Goal: Information Seeking & Learning: Learn about a topic

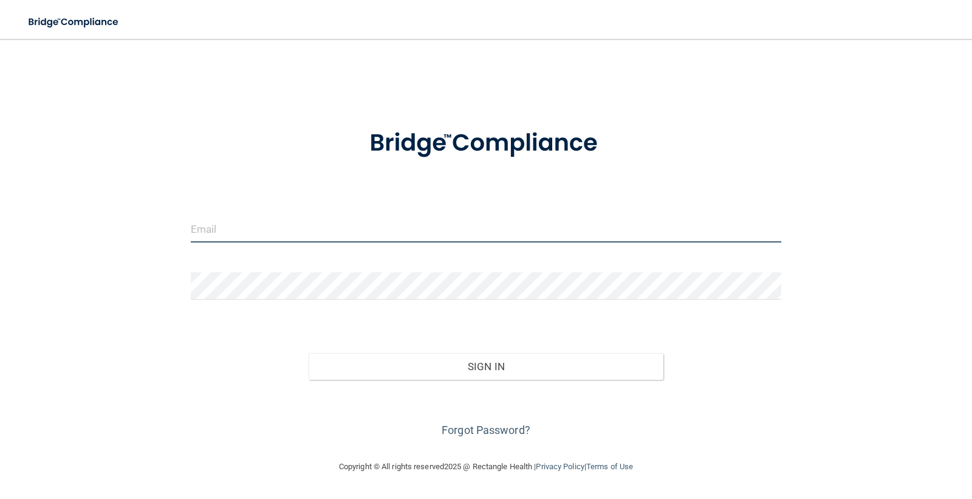
click at [231, 228] on input "email" at bounding box center [486, 228] width 591 height 27
type input "[EMAIL_ADDRESS][PERSON_NAME][DOMAIN_NAME]"
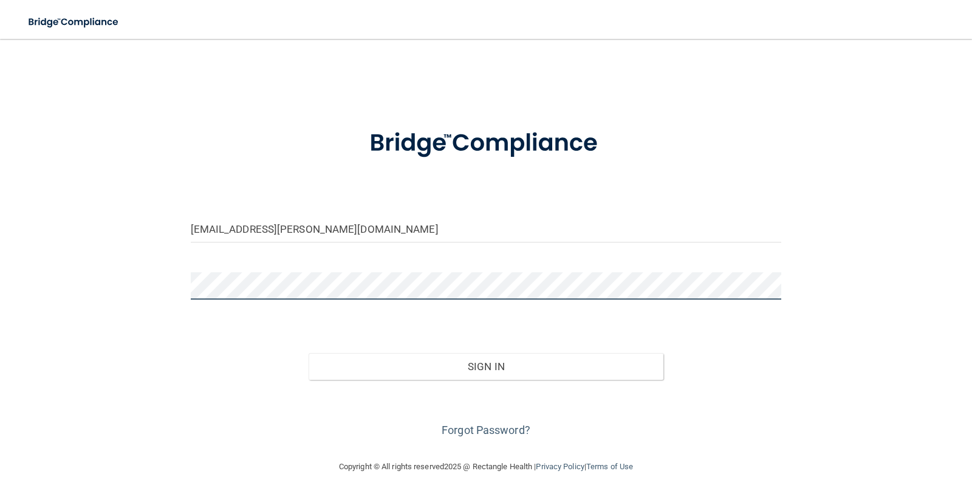
click at [309, 353] on button "Sign In" at bounding box center [486, 366] width 355 height 27
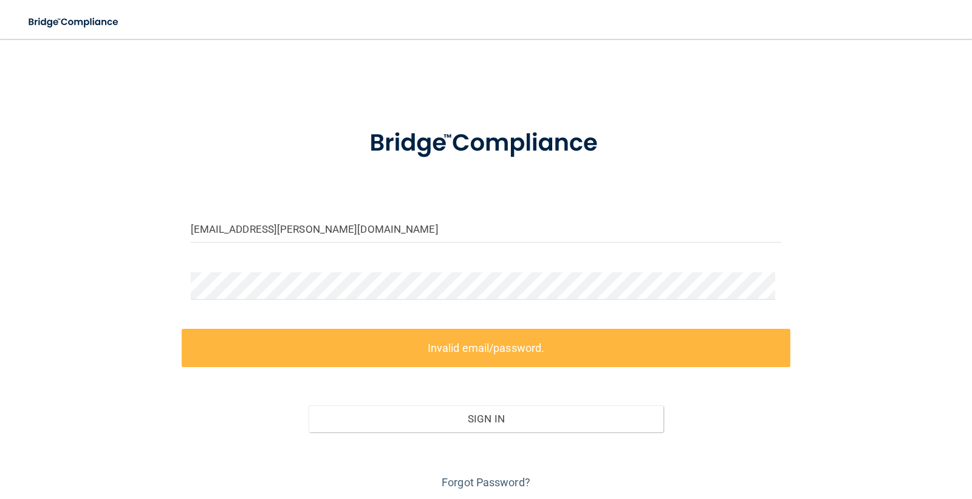
click at [243, 349] on label "Invalid email/password." at bounding box center [486, 348] width 609 height 38
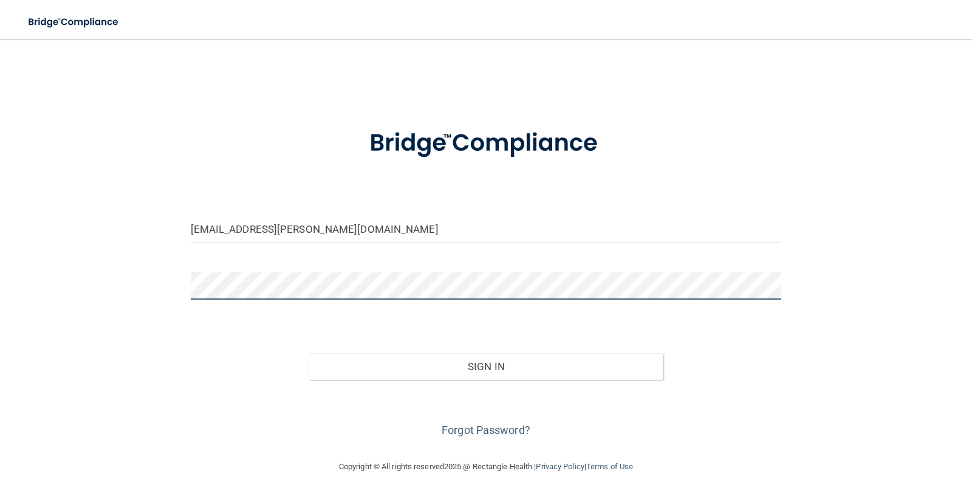
click at [309, 353] on button "Sign In" at bounding box center [486, 366] width 355 height 27
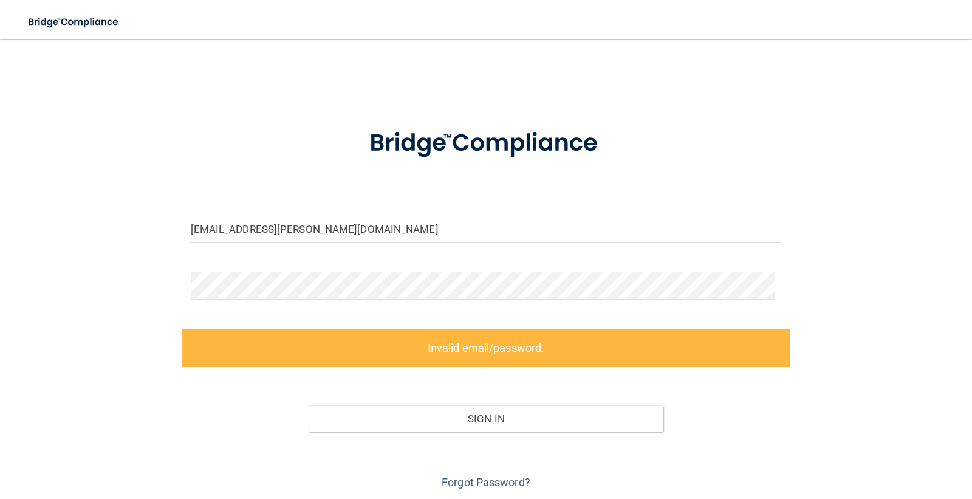
click at [134, 427] on div "[EMAIL_ADDRESS][PERSON_NAME][DOMAIN_NAME] Invalid email/password. You don't hav…" at bounding box center [486, 271] width 924 height 441
click at [428, 344] on label "Invalid email/password." at bounding box center [486, 348] width 609 height 38
drag, startPoint x: 240, startPoint y: 300, endPoint x: 182, endPoint y: 283, distance: 60.0
click at [182, 283] on div at bounding box center [486, 290] width 609 height 36
click at [134, 292] on div "[EMAIL_ADDRESS][PERSON_NAME][DOMAIN_NAME] Invalid email/password. You don't hav…" at bounding box center [486, 271] width 924 height 441
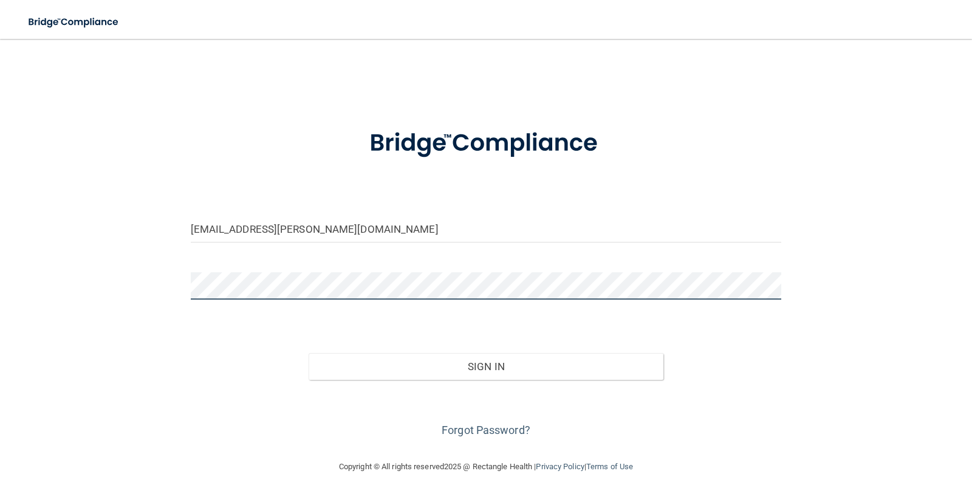
click at [309, 353] on button "Sign In" at bounding box center [486, 366] width 355 height 27
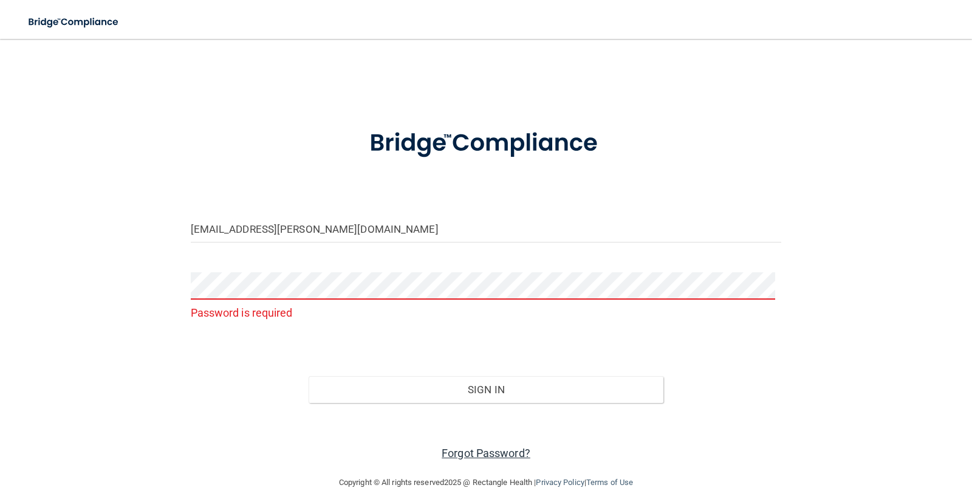
click at [464, 454] on link "Forgot Password?" at bounding box center [486, 453] width 89 height 13
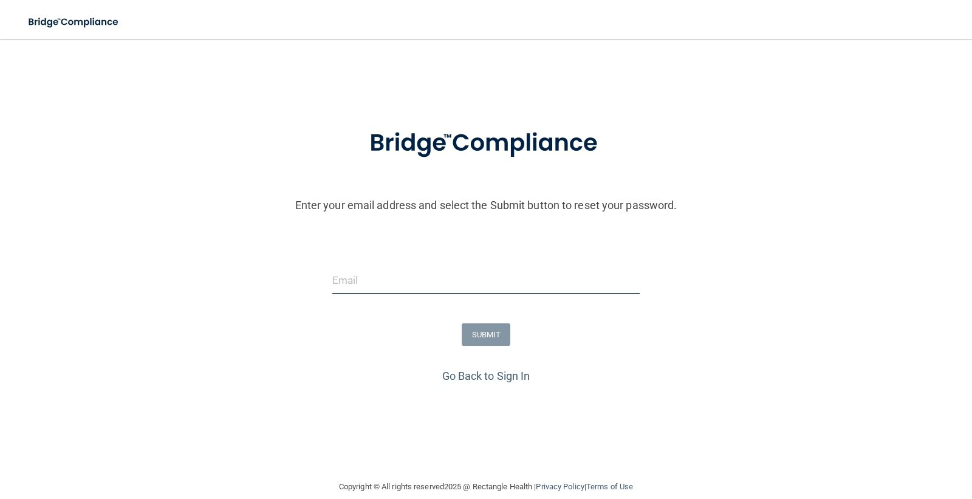
click at [366, 283] on input "email" at bounding box center [486, 280] width 308 height 27
type input "[EMAIL_ADDRESS][PERSON_NAME][DOMAIN_NAME]"
click at [481, 333] on button "SUBMIT" at bounding box center [486, 334] width 49 height 22
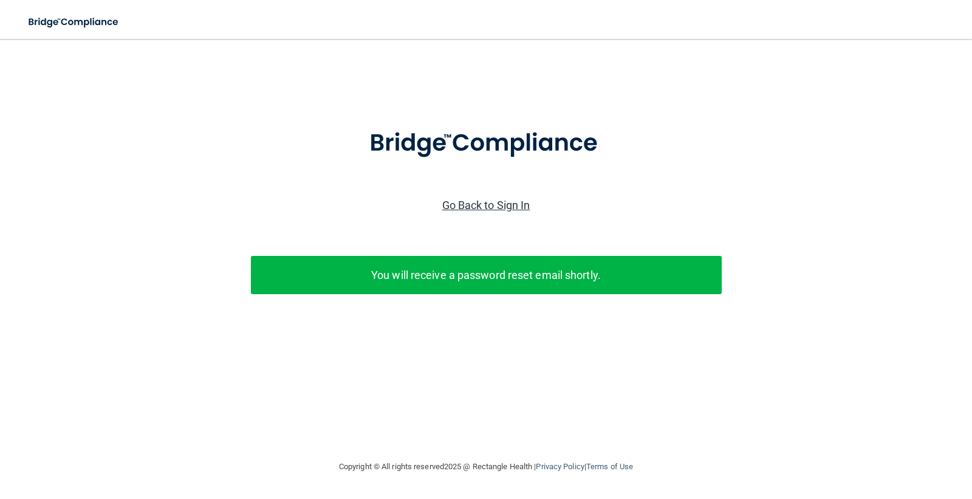
click at [456, 205] on link "Go Back to Sign In" at bounding box center [486, 205] width 88 height 13
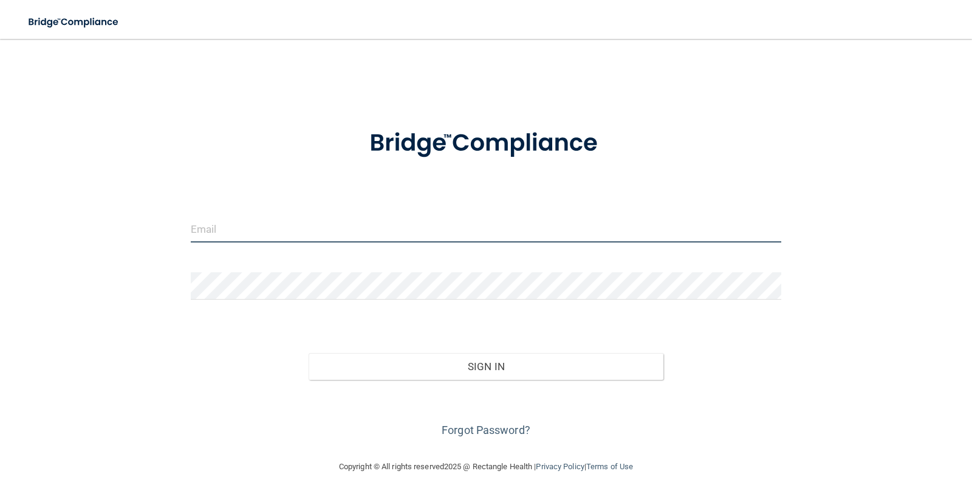
click at [372, 232] on input "email" at bounding box center [486, 228] width 591 height 27
type input "[EMAIL_ADDRESS][PERSON_NAME][DOMAIN_NAME]"
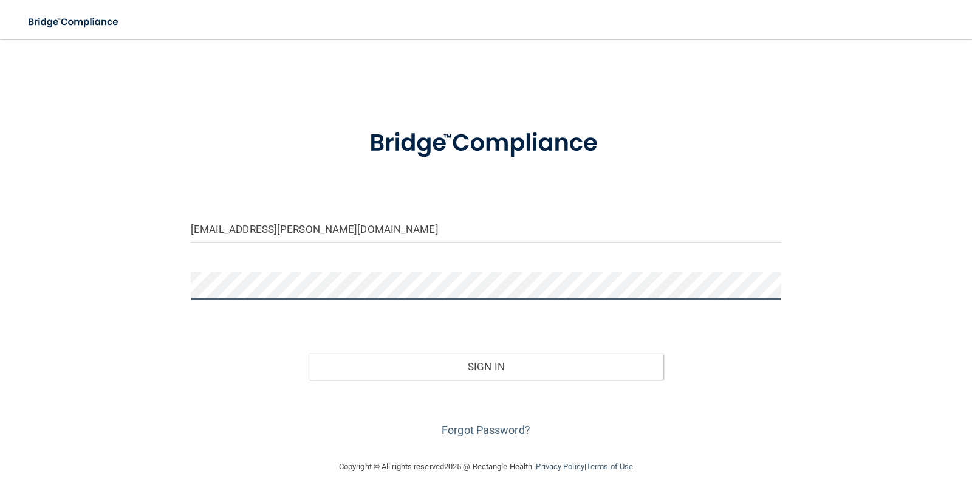
click at [309, 353] on button "Sign In" at bounding box center [486, 366] width 355 height 27
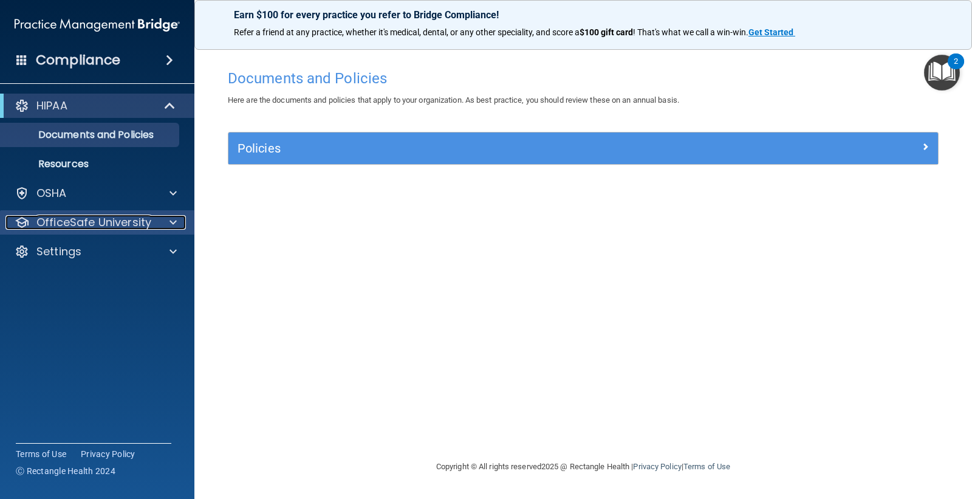
click at [77, 218] on p "OfficeSafe University" at bounding box center [93, 222] width 115 height 15
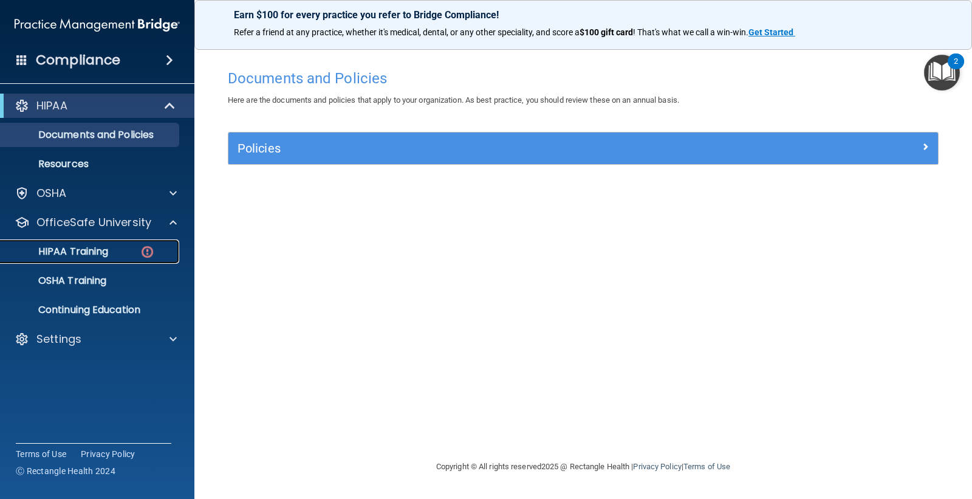
click at [77, 252] on p "HIPAA Training" at bounding box center [58, 251] width 100 height 12
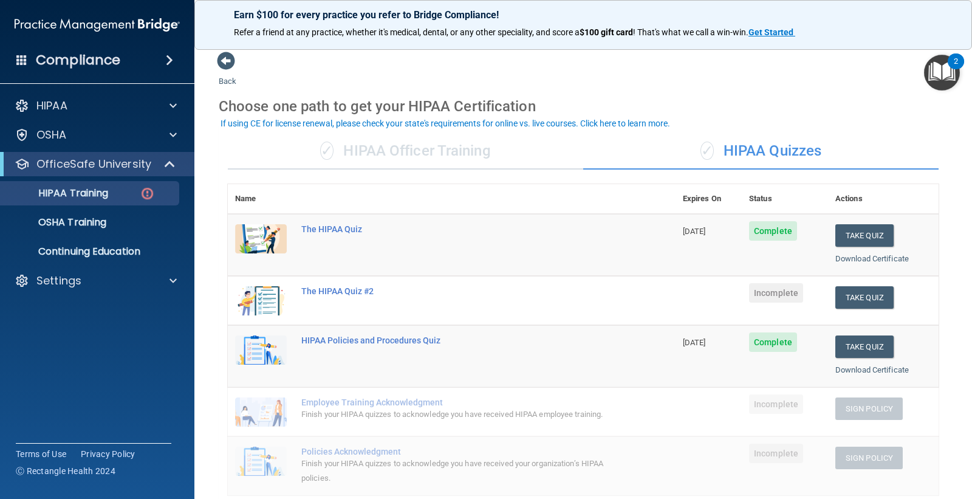
click at [386, 295] on td "The HIPAA Quiz #2" at bounding box center [485, 300] width 382 height 49
click at [835, 290] on button "Take Quiz" at bounding box center [864, 297] width 58 height 22
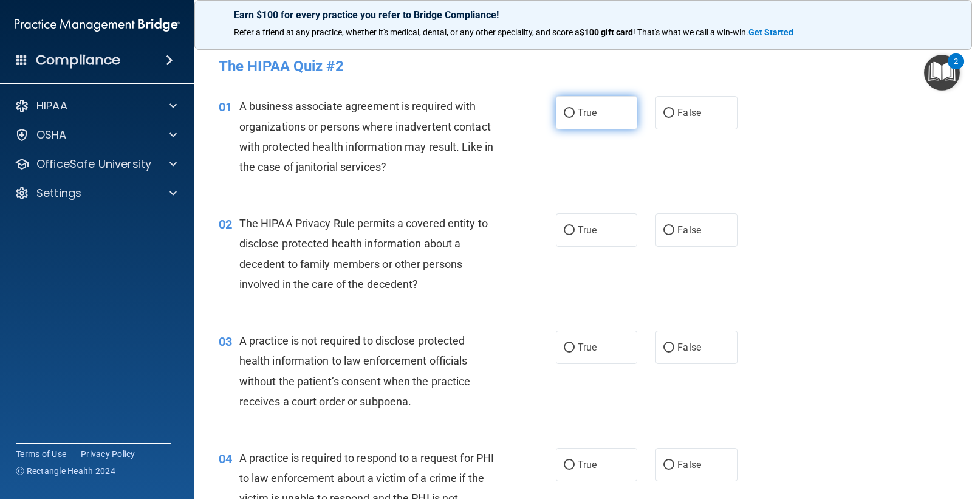
click at [564, 114] on input "True" at bounding box center [569, 113] width 11 height 9
radio input "true"
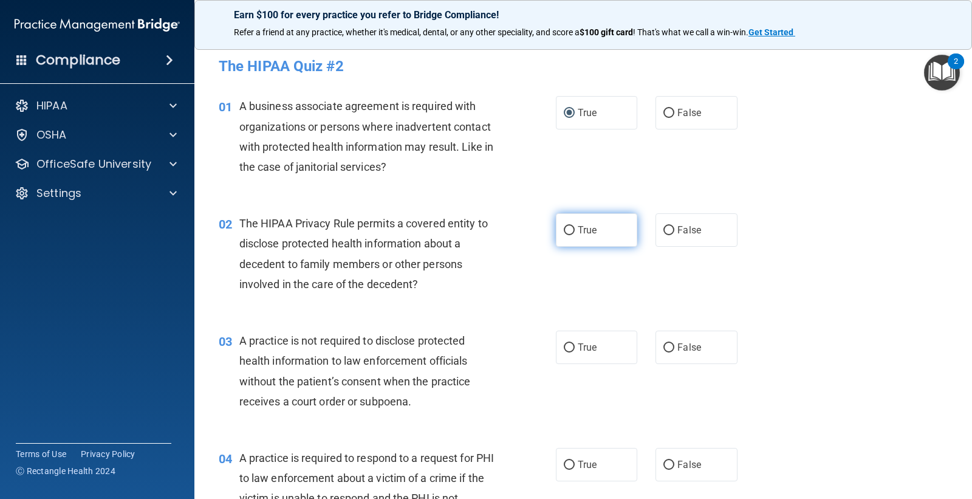
click at [565, 231] on input "True" at bounding box center [569, 230] width 11 height 9
radio input "true"
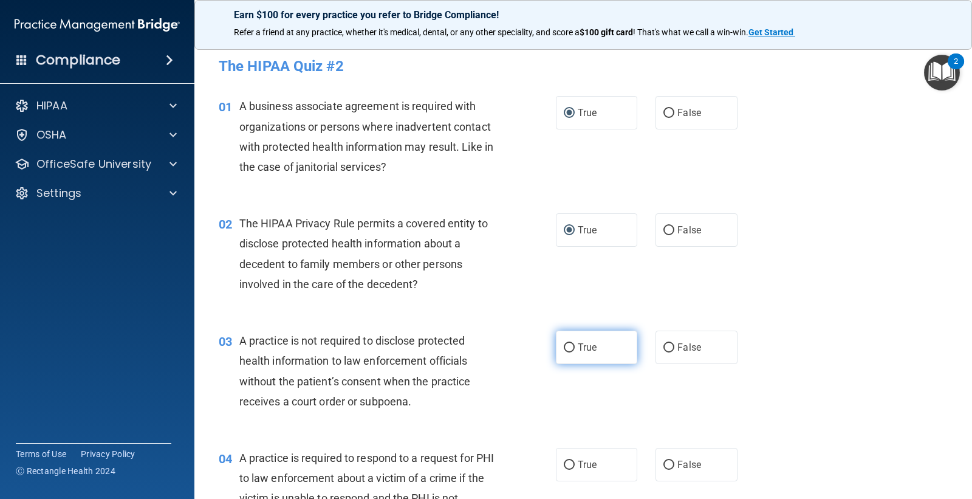
click at [564, 348] on input "True" at bounding box center [569, 347] width 11 height 9
radio input "true"
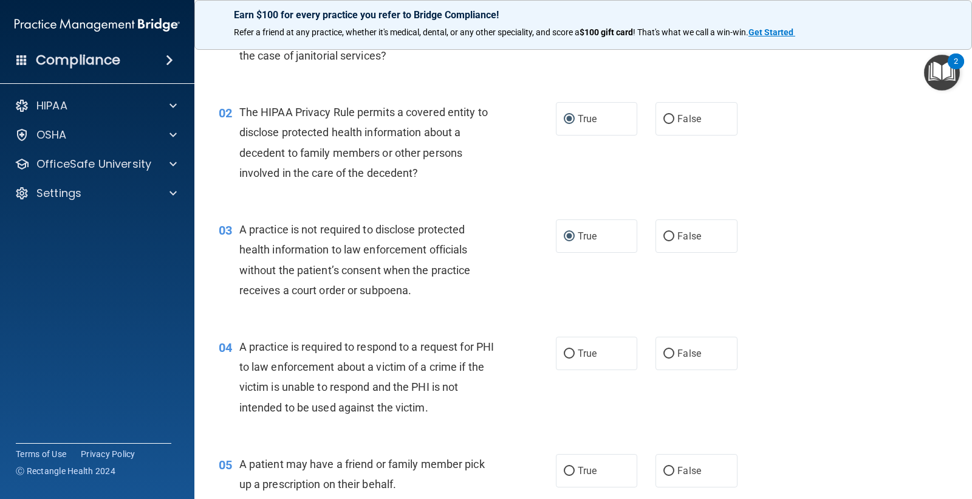
scroll to position [135, 0]
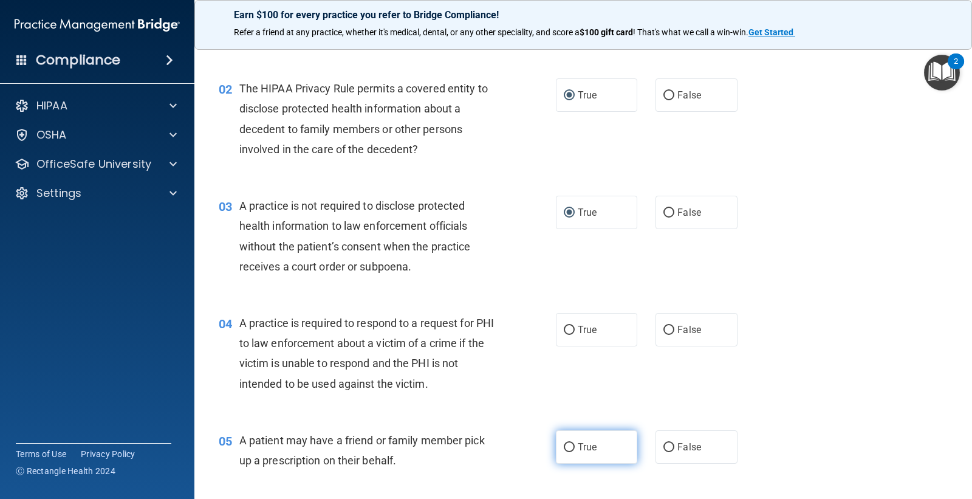
click at [566, 439] on label "True" at bounding box center [596, 446] width 81 height 33
click at [566, 443] on input "True" at bounding box center [569, 447] width 11 height 9
radio input "true"
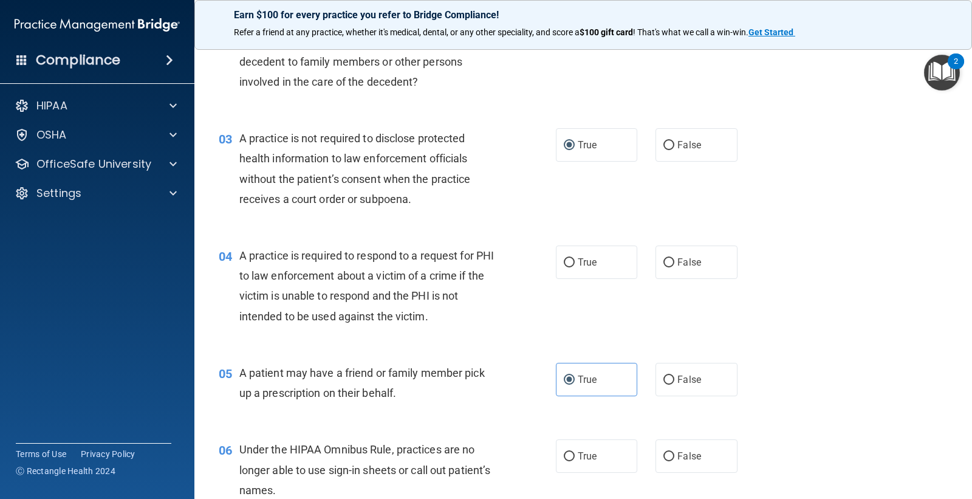
scroll to position [270, 0]
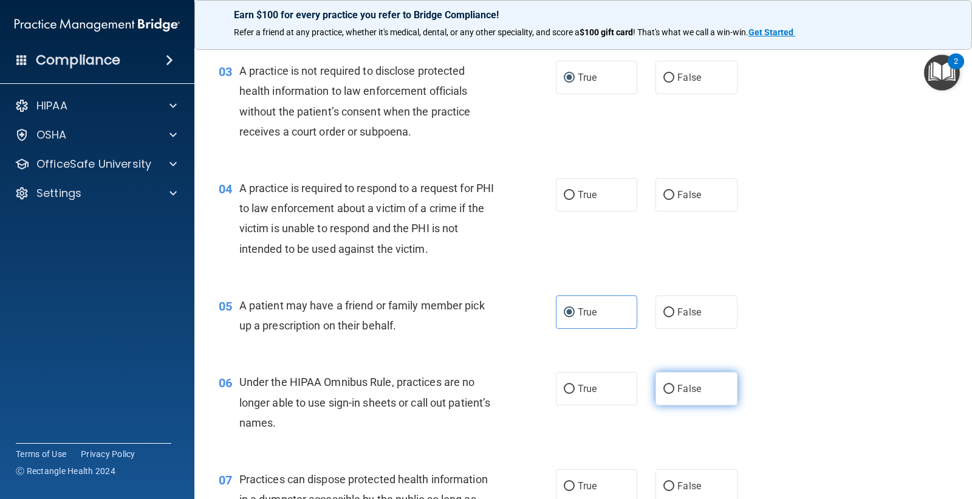
click at [664, 392] on input "False" at bounding box center [668, 389] width 11 height 9
radio input "true"
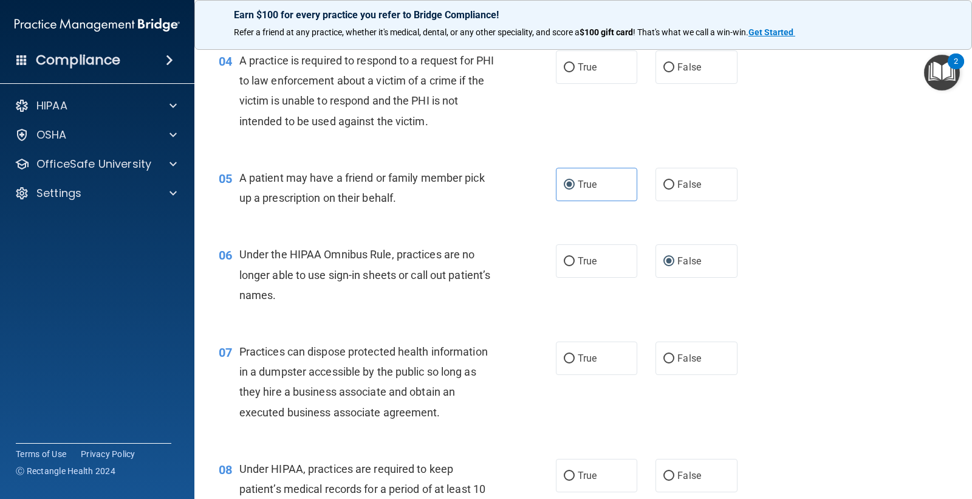
scroll to position [405, 0]
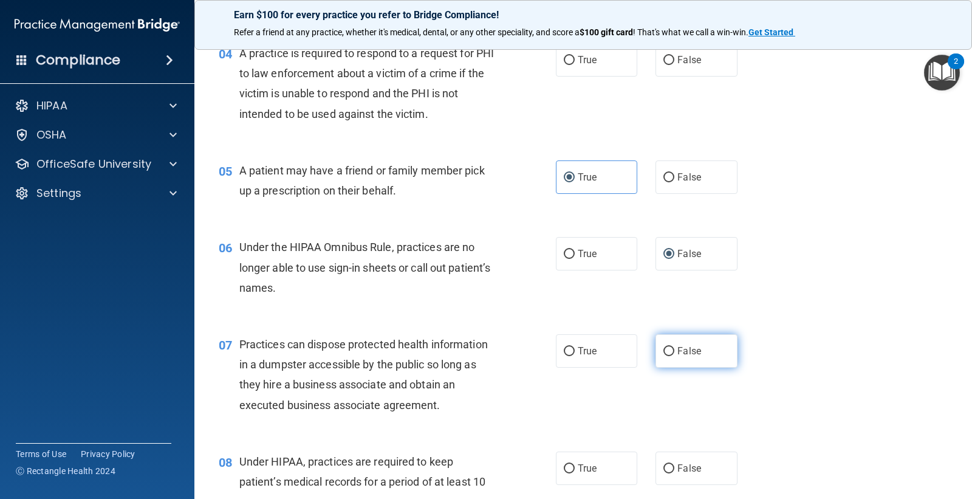
click at [663, 350] on input "False" at bounding box center [668, 351] width 11 height 9
radio input "true"
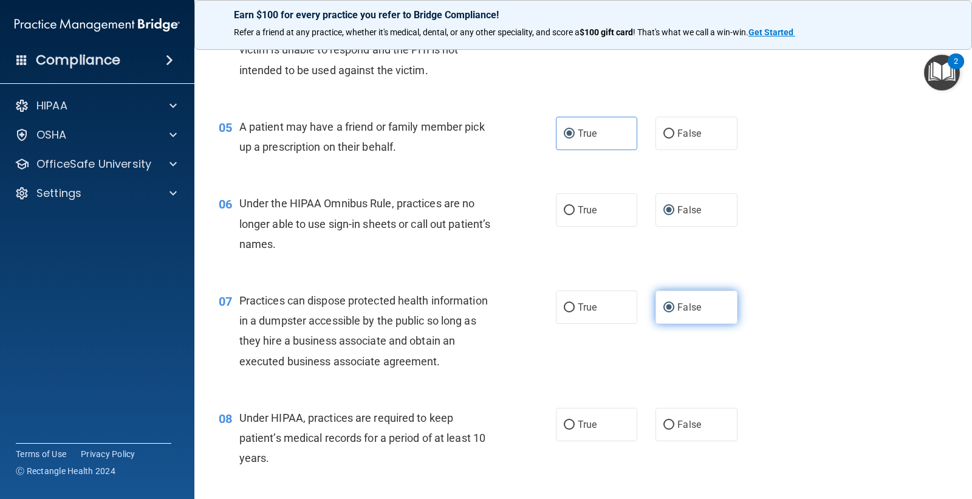
scroll to position [472, 0]
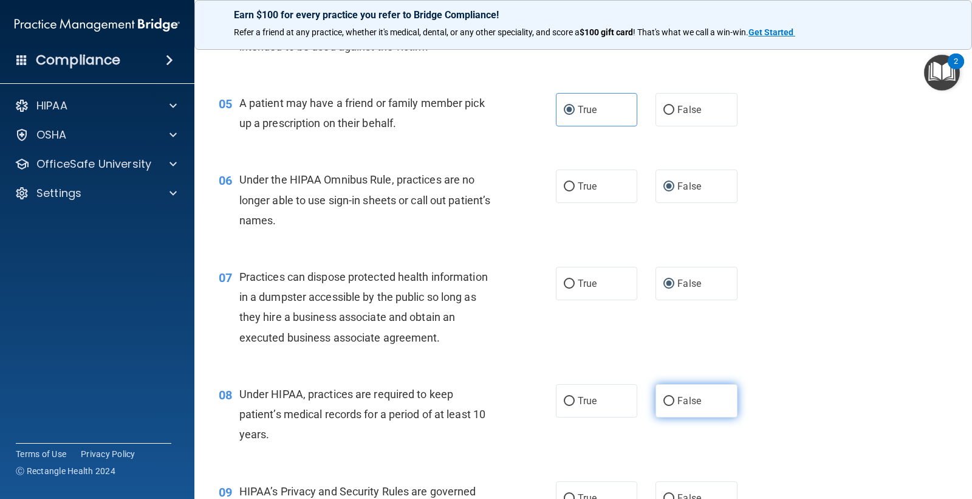
click at [663, 399] on input "False" at bounding box center [668, 401] width 11 height 9
radio input "true"
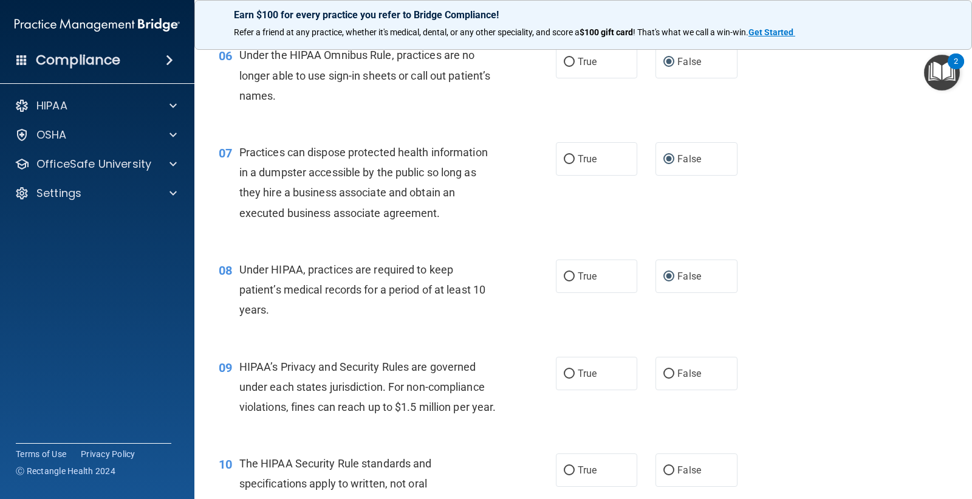
scroll to position [675, 0]
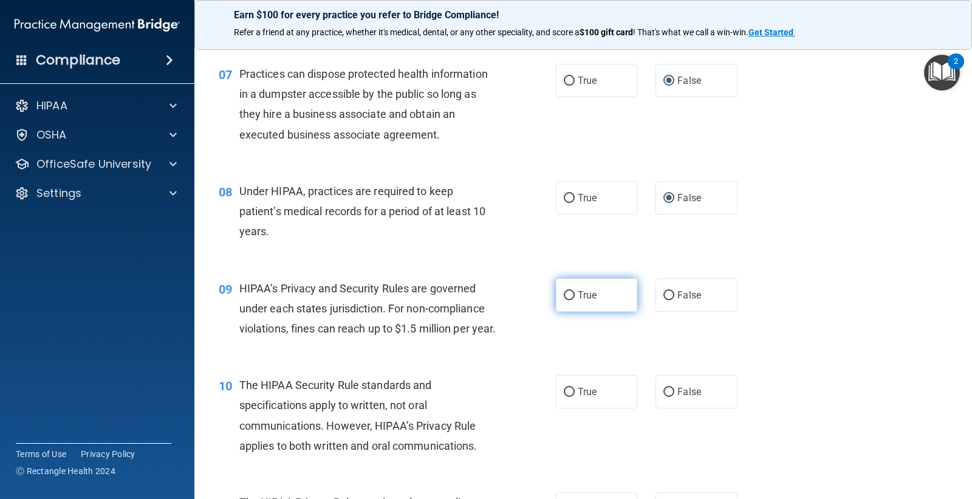
click at [569, 294] on label "True" at bounding box center [596, 294] width 81 height 33
click at [569, 294] on input "True" at bounding box center [569, 295] width 11 height 9
radio input "true"
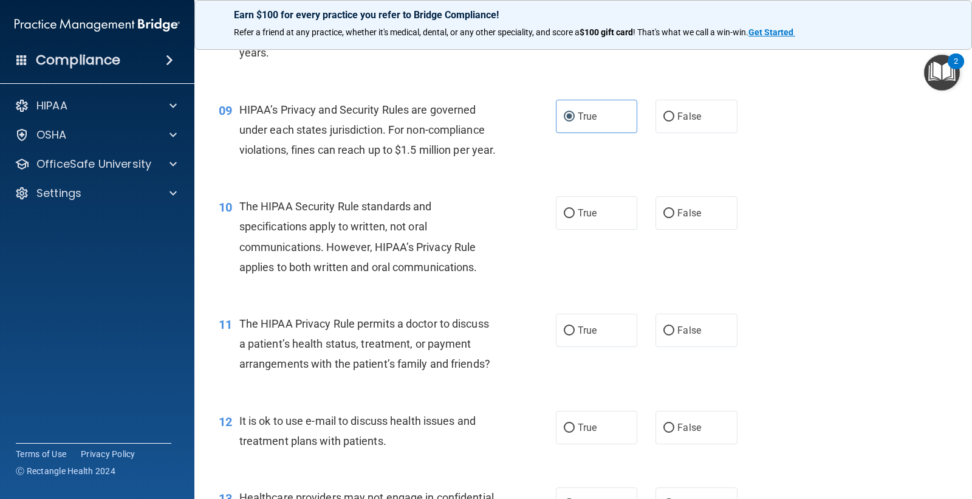
scroll to position [877, 0]
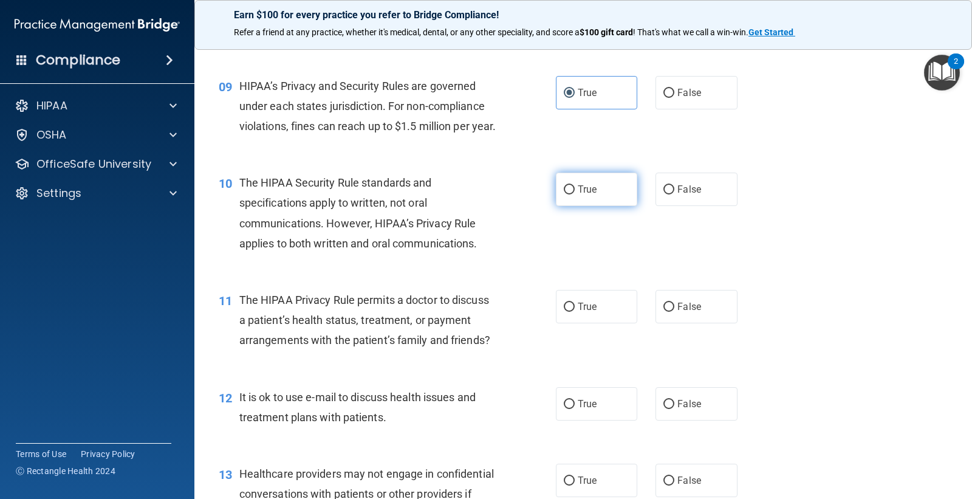
click at [564, 194] on input "True" at bounding box center [569, 189] width 11 height 9
radio input "true"
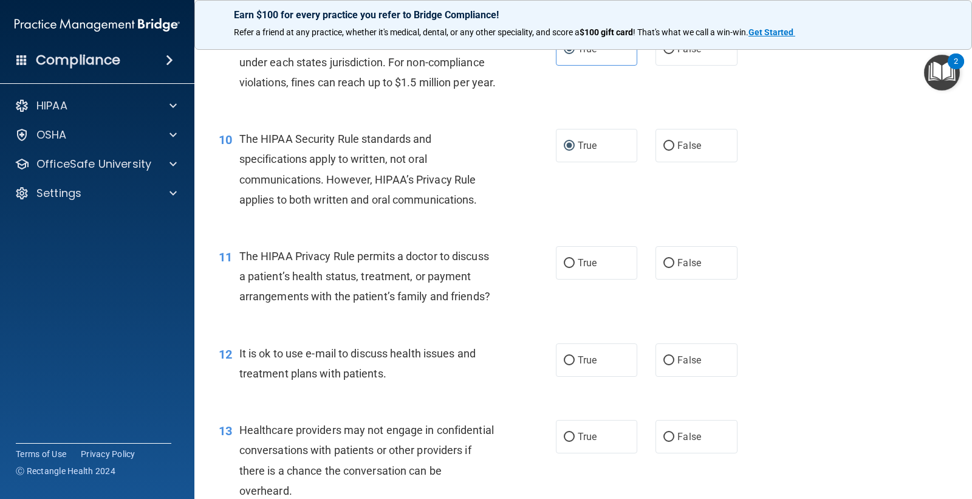
scroll to position [945, 0]
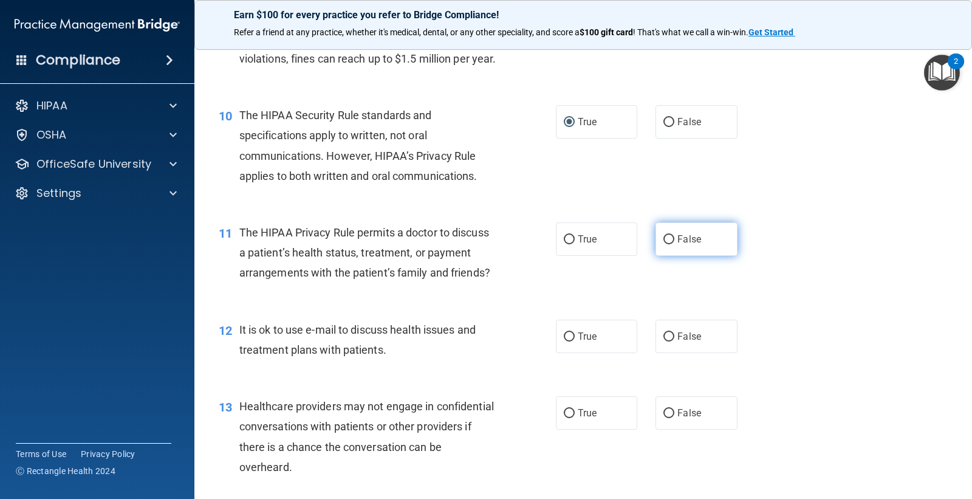
click at [663, 244] on input "False" at bounding box center [668, 239] width 11 height 9
radio input "true"
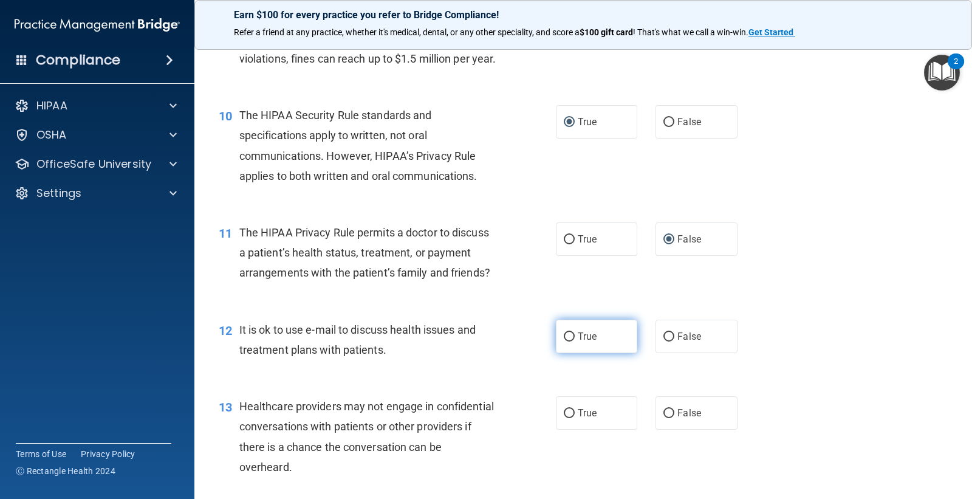
click at [567, 341] on input "True" at bounding box center [569, 336] width 11 height 9
radio input "true"
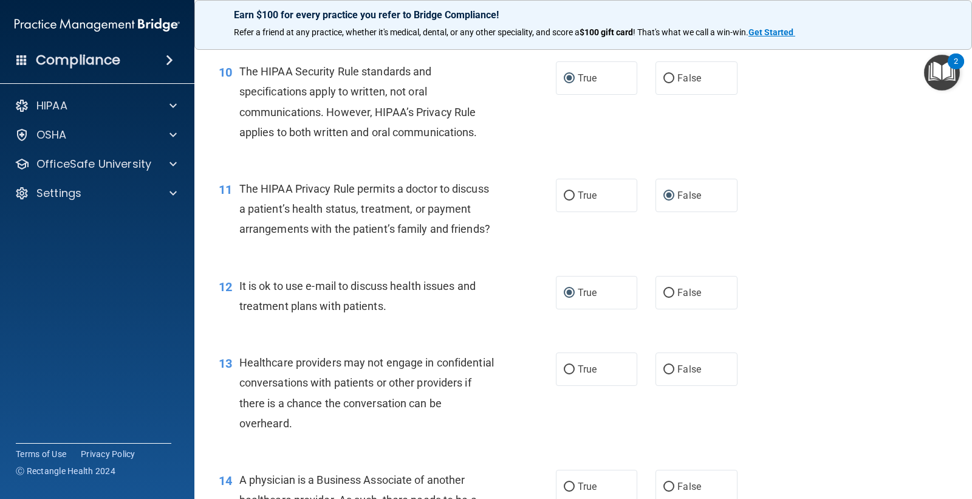
scroll to position [1012, 0]
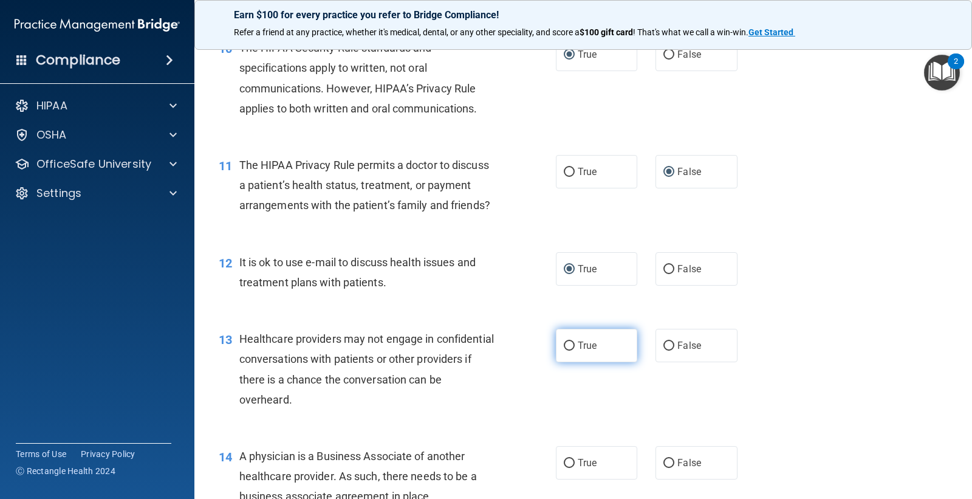
click at [564, 351] on input "True" at bounding box center [569, 345] width 11 height 9
radio input "true"
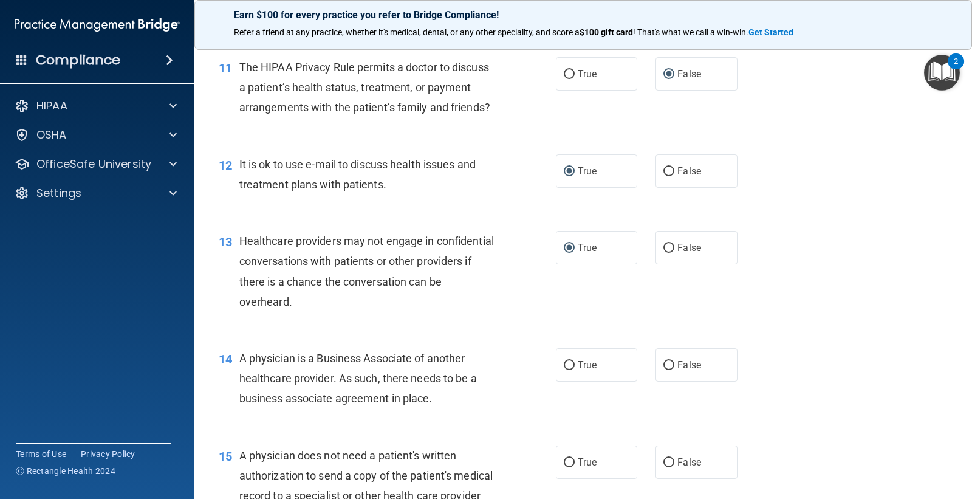
scroll to position [1147, 0]
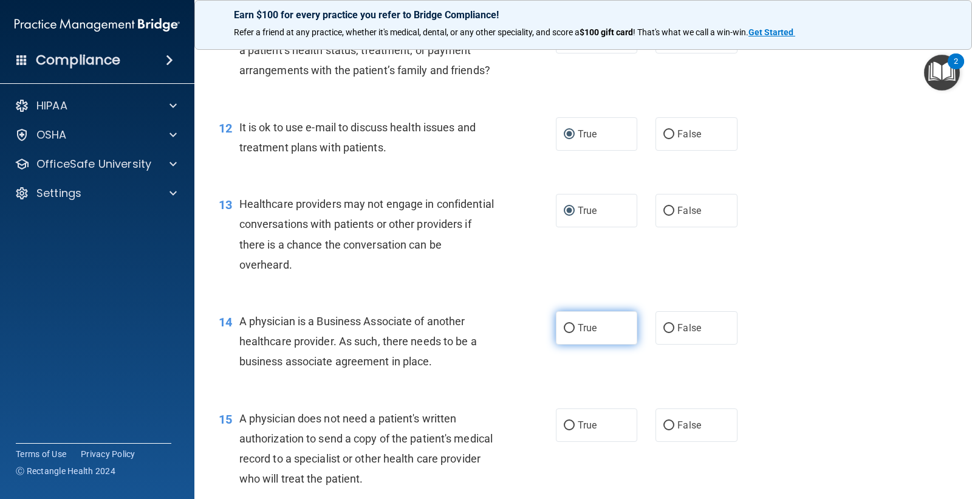
click at [566, 333] on input "True" at bounding box center [569, 328] width 11 height 9
radio input "true"
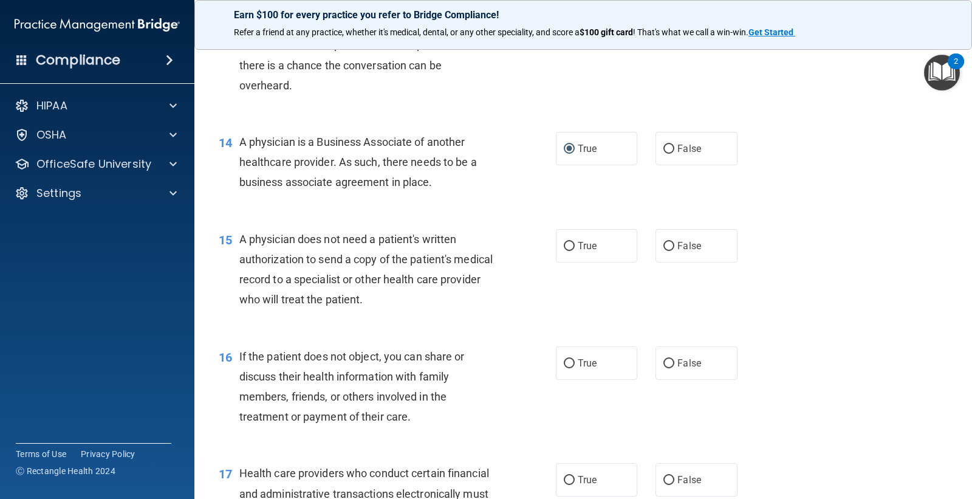
scroll to position [1350, 0]
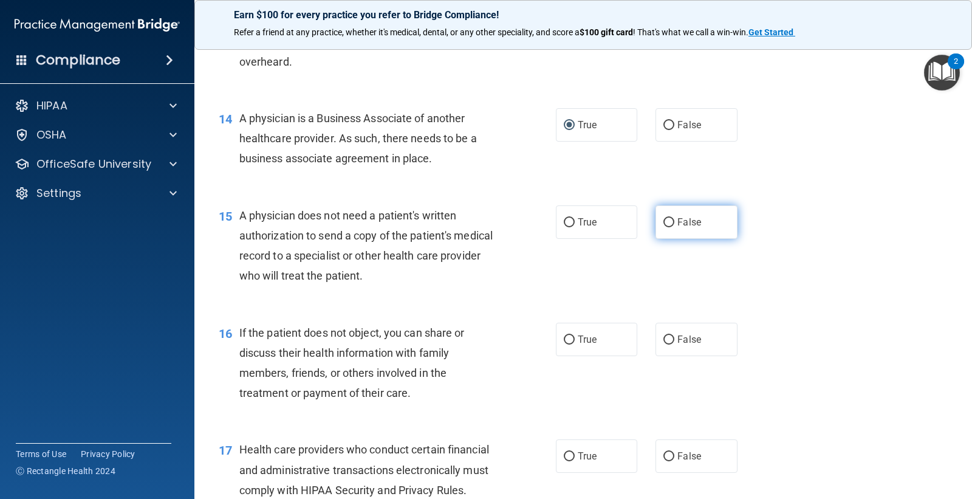
click at [663, 227] on input "False" at bounding box center [668, 222] width 11 height 9
radio input "true"
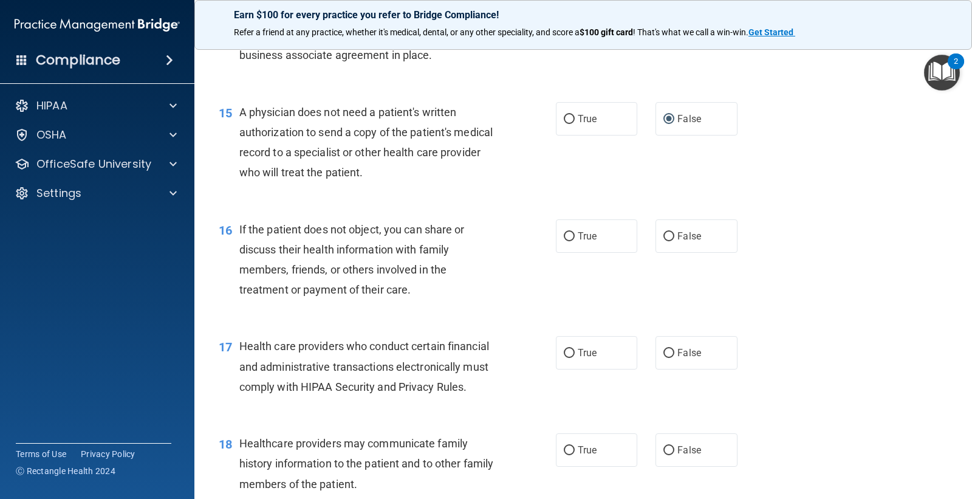
scroll to position [1485, 0]
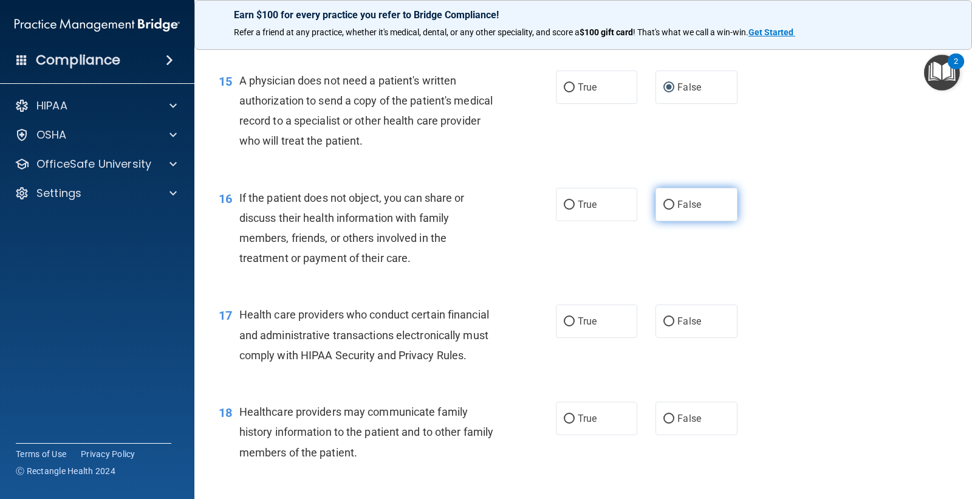
click at [670, 221] on label "False" at bounding box center [696, 204] width 81 height 33
click at [670, 210] on input "False" at bounding box center [668, 205] width 11 height 9
radio input "true"
click at [571, 338] on label "True" at bounding box center [596, 320] width 81 height 33
click at [571, 326] on input "True" at bounding box center [569, 321] width 11 height 9
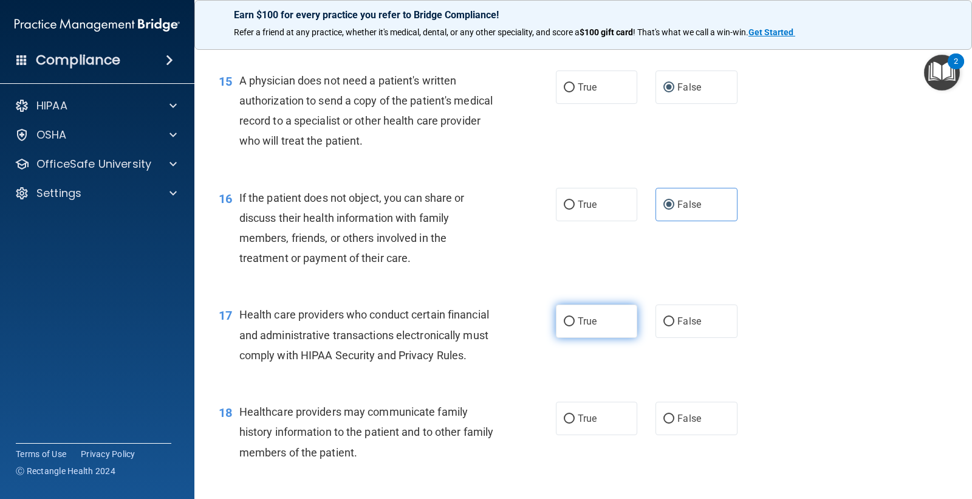
radio input "true"
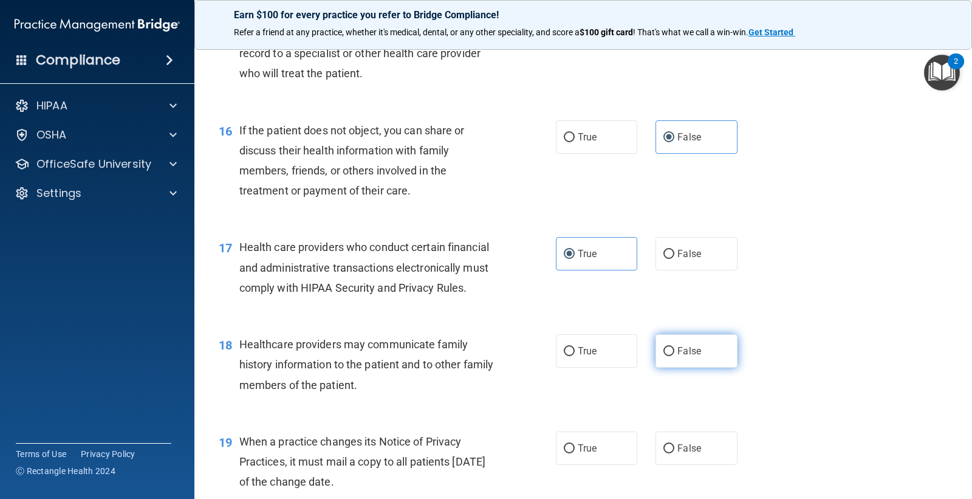
click at [664, 356] on input "False" at bounding box center [668, 351] width 11 height 9
radio input "true"
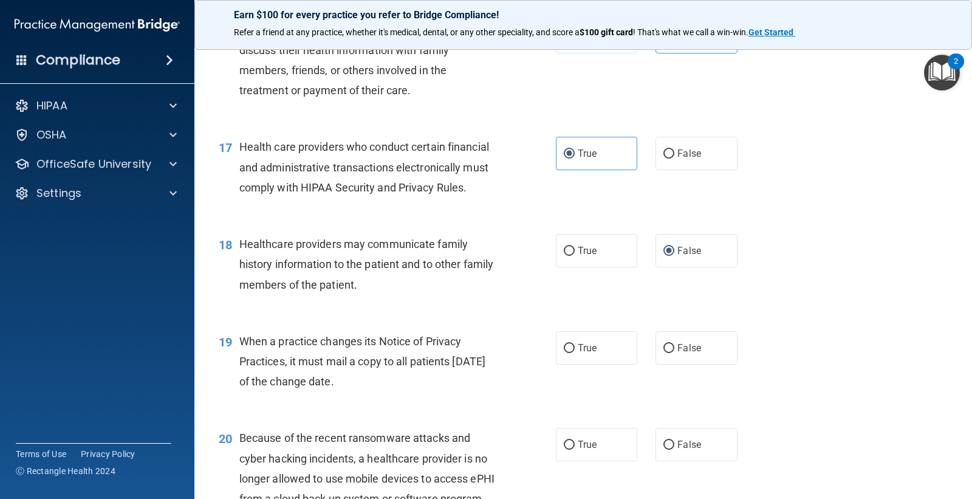
scroll to position [1687, 0]
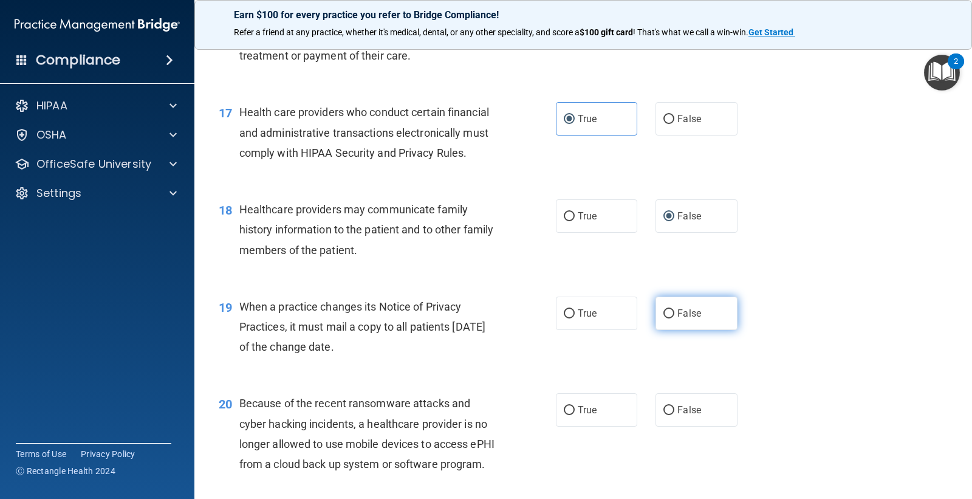
click at [663, 318] on input "False" at bounding box center [668, 313] width 11 height 9
radio input "true"
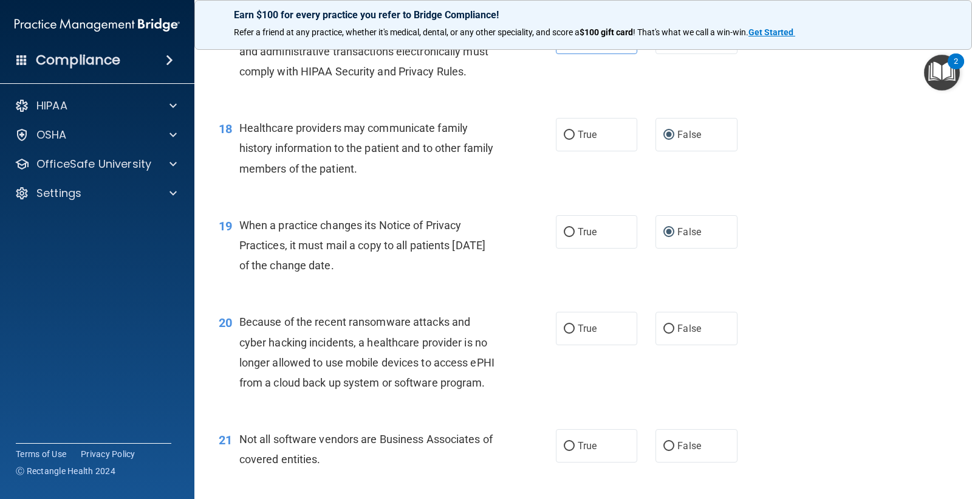
scroll to position [1823, 0]
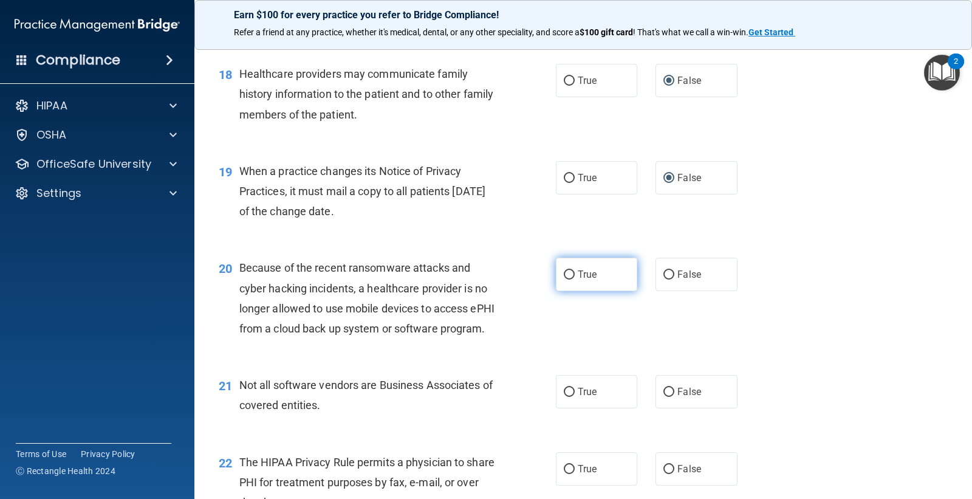
click at [566, 279] on input "True" at bounding box center [569, 274] width 11 height 9
radio input "true"
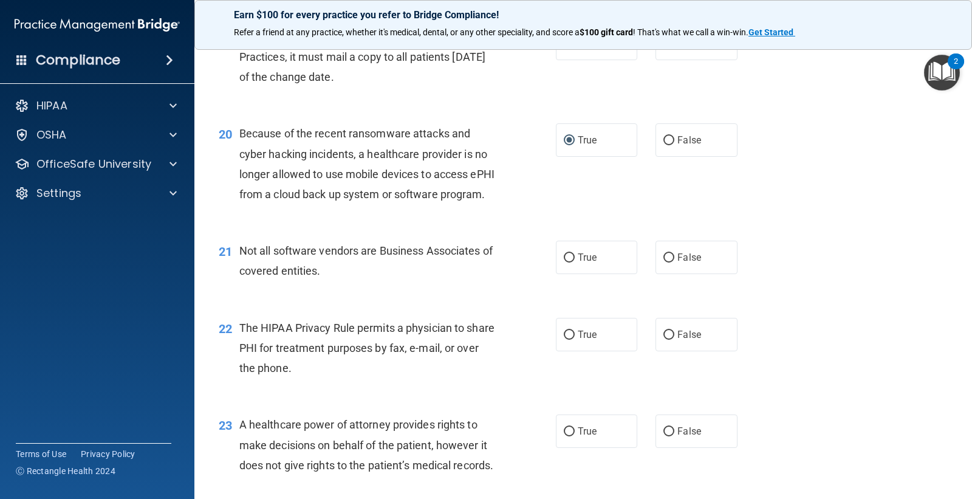
scroll to position [1958, 0]
click at [663, 262] on input "False" at bounding box center [668, 257] width 11 height 9
radio input "true"
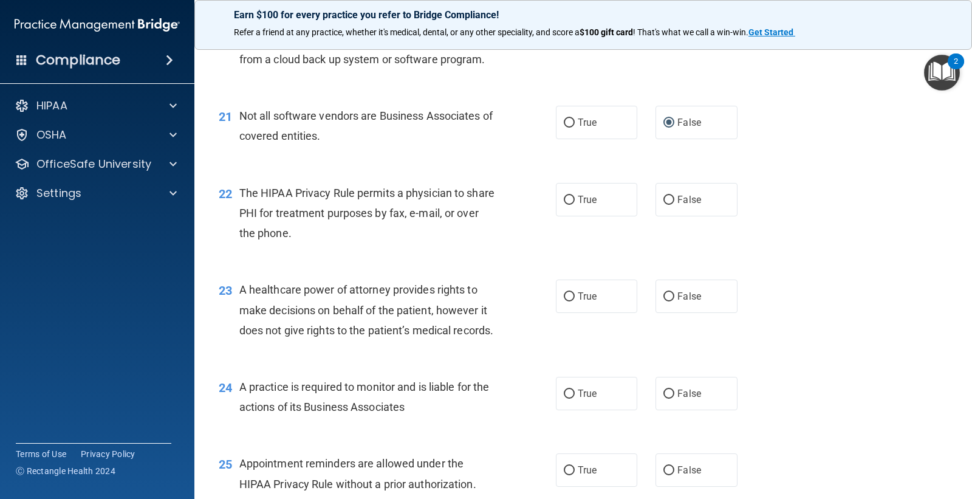
scroll to position [2093, 0]
click at [564, 204] on input "True" at bounding box center [569, 199] width 11 height 9
radio input "true"
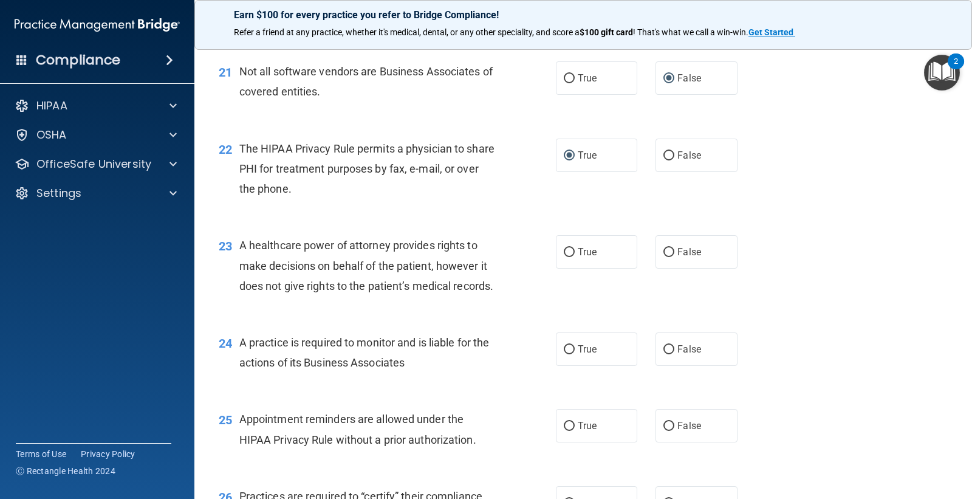
scroll to position [2160, 0]
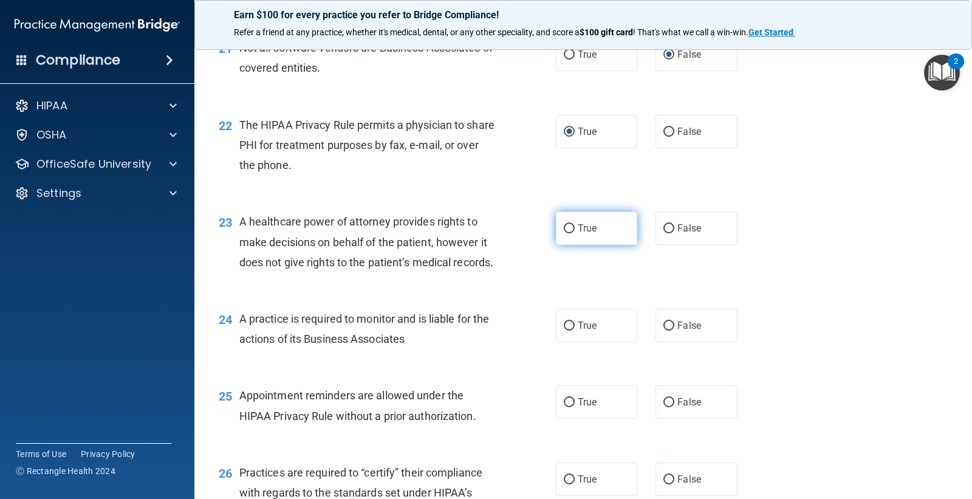
click at [564, 233] on input "True" at bounding box center [569, 228] width 11 height 9
radio input "true"
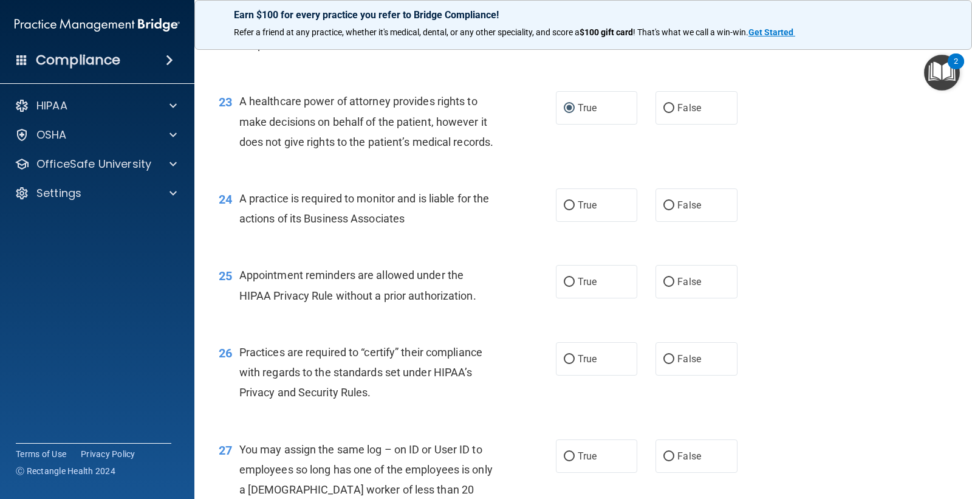
scroll to position [2295, 0]
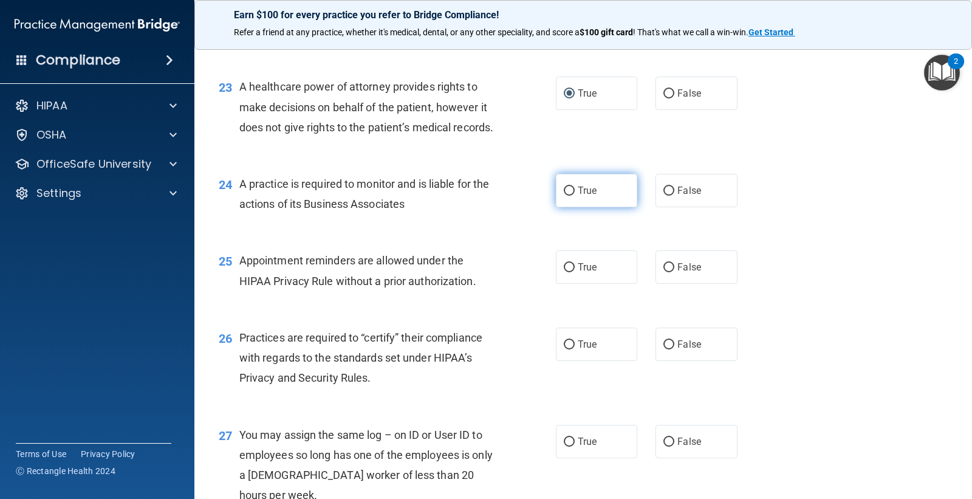
click at [566, 196] on input "True" at bounding box center [569, 191] width 11 height 9
radio input "true"
click at [663, 272] on input "False" at bounding box center [668, 267] width 11 height 9
radio input "true"
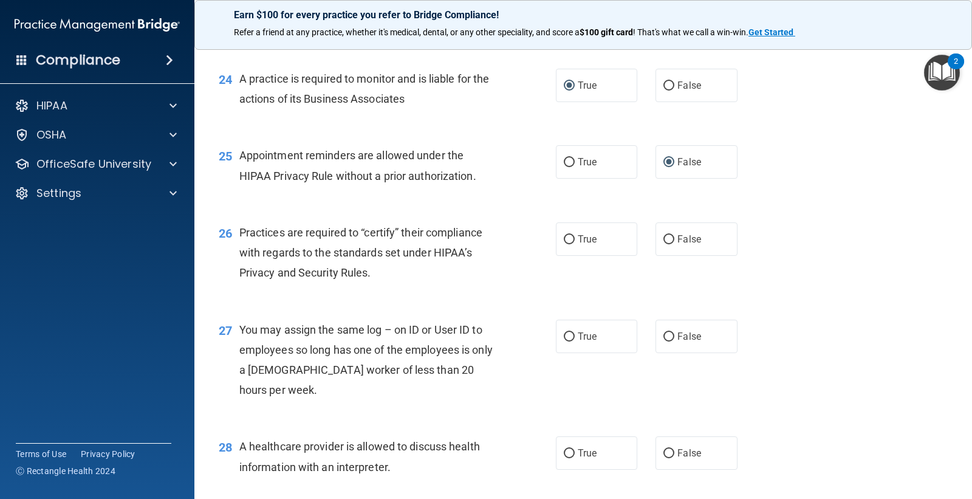
scroll to position [2430, 0]
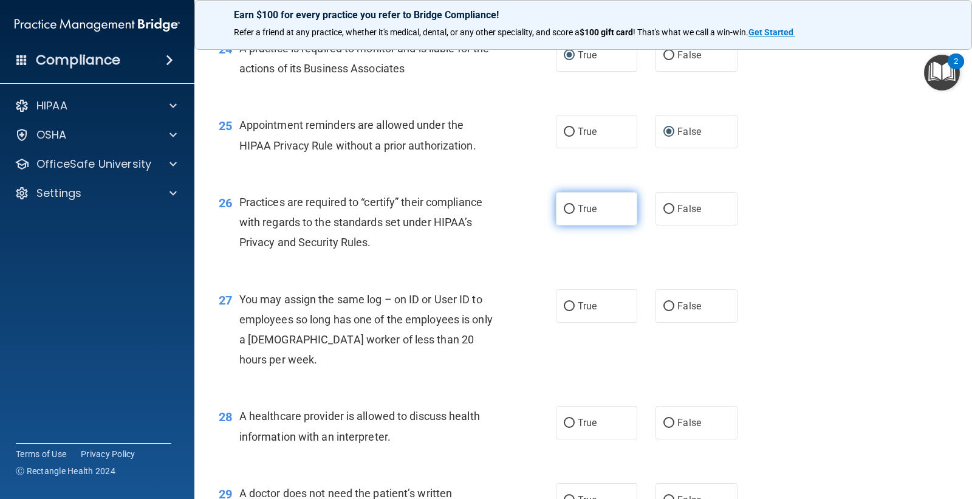
click at [567, 214] on input "True" at bounding box center [569, 209] width 11 height 9
radio input "true"
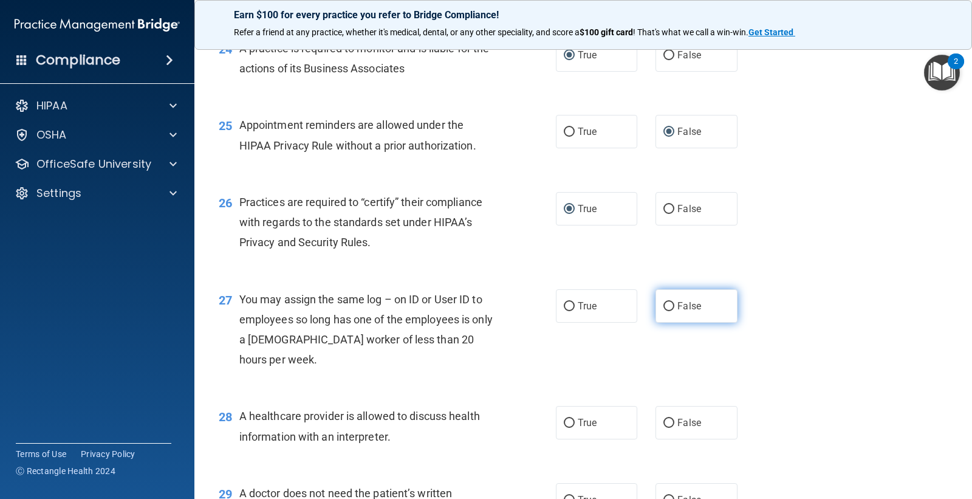
click at [664, 311] on input "False" at bounding box center [668, 306] width 11 height 9
radio input "true"
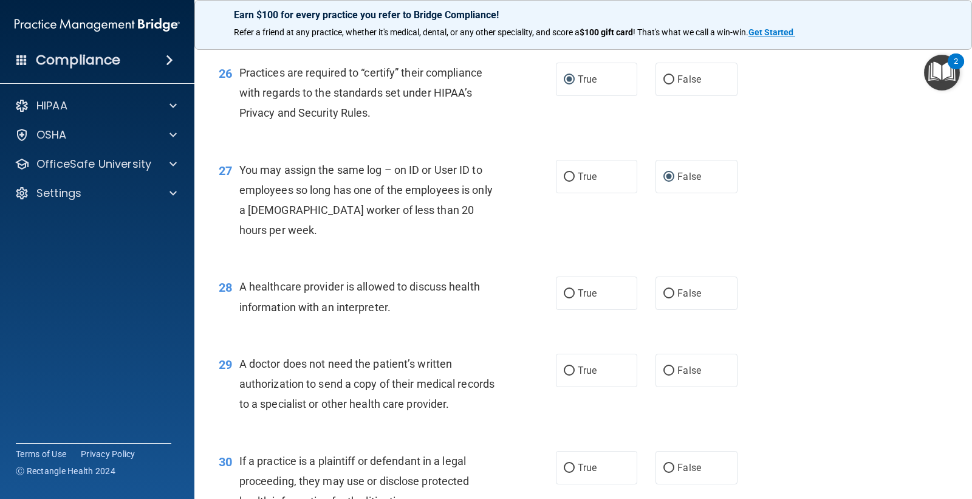
scroll to position [2565, 0]
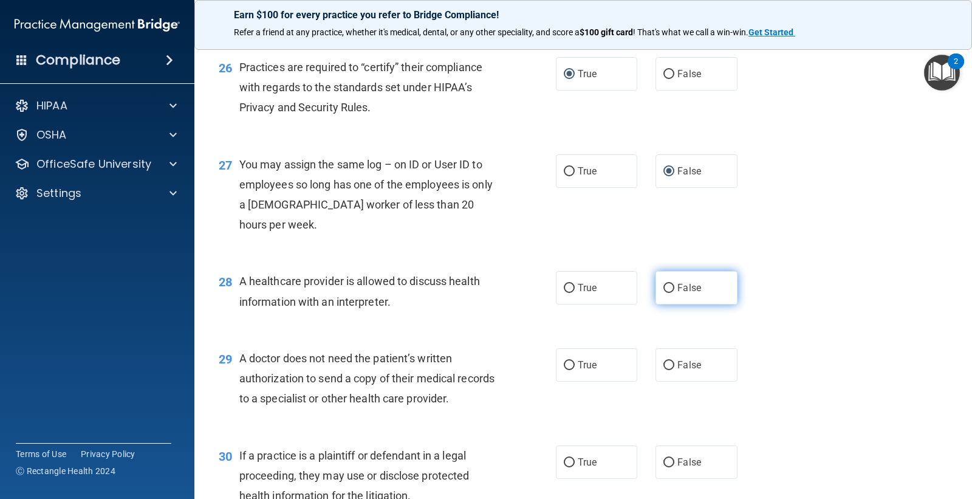
click at [665, 293] on input "False" at bounding box center [668, 288] width 11 height 9
radio input "true"
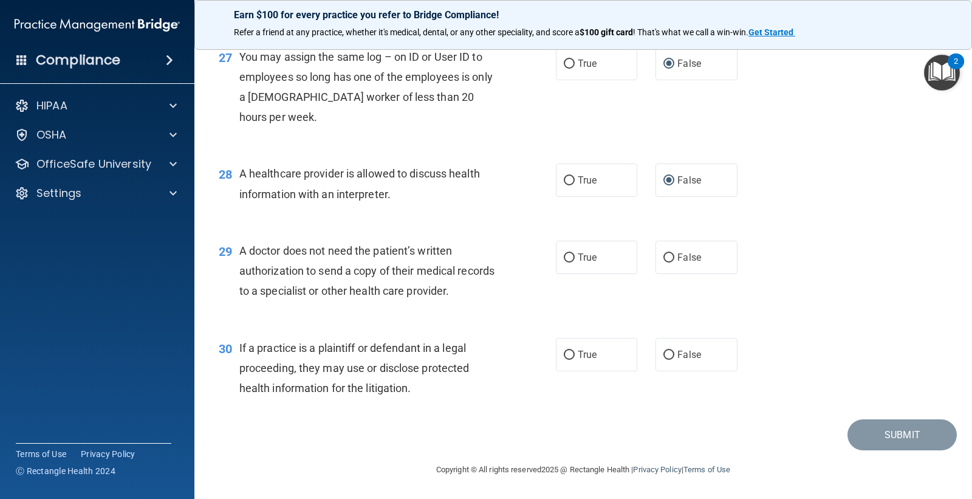
scroll to position [2700, 0]
click at [663, 262] on input "False" at bounding box center [668, 257] width 11 height 9
radio input "true"
click at [564, 360] on input "True" at bounding box center [569, 355] width 11 height 9
radio input "true"
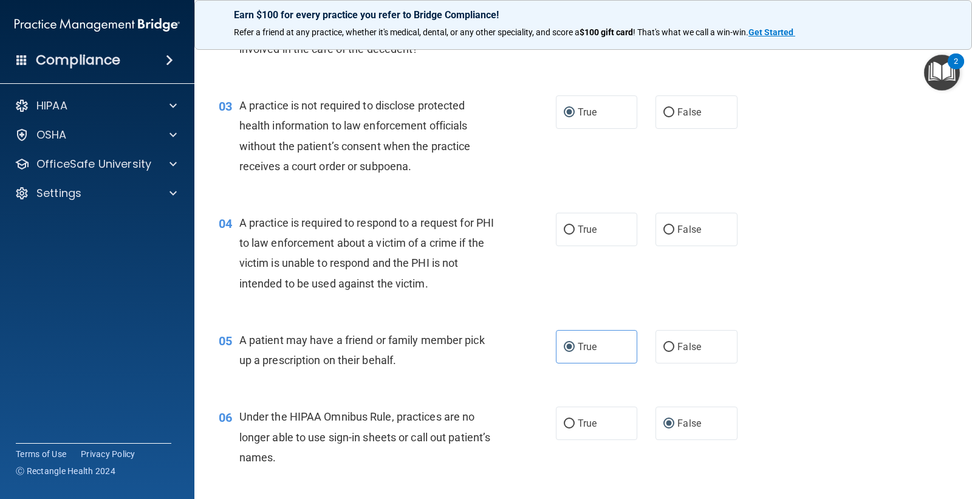
scroll to position [168, 0]
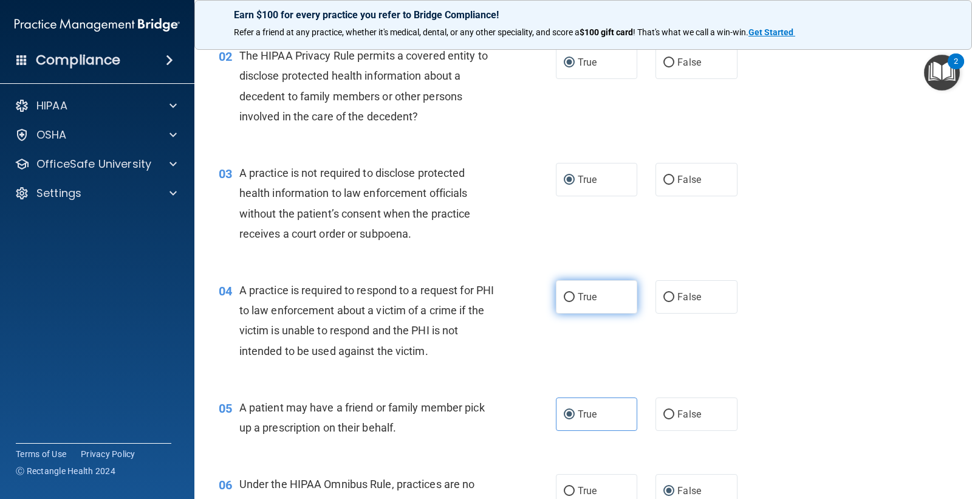
click at [566, 295] on input "True" at bounding box center [569, 297] width 11 height 9
radio input "true"
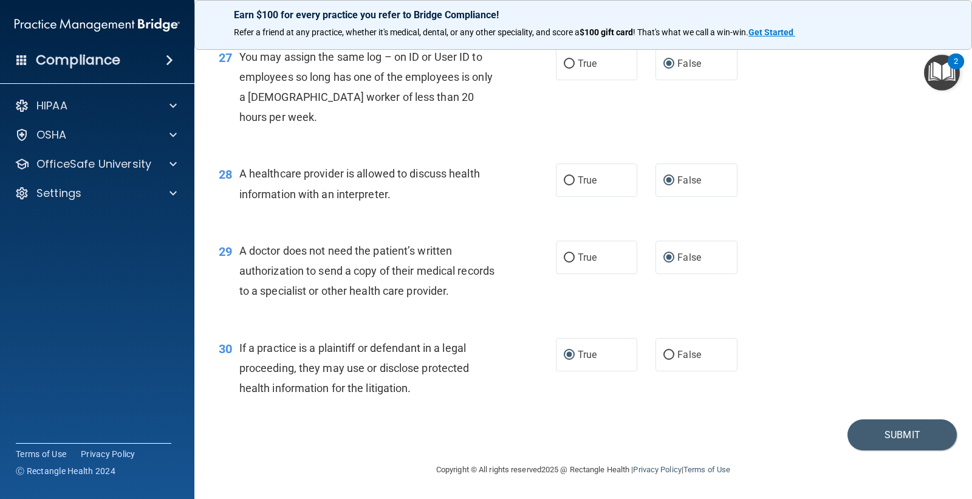
scroll to position [2733, 0]
click at [877, 430] on button "Submit" at bounding box center [902, 434] width 109 height 31
click at [895, 433] on button "Submit" at bounding box center [902, 434] width 109 height 31
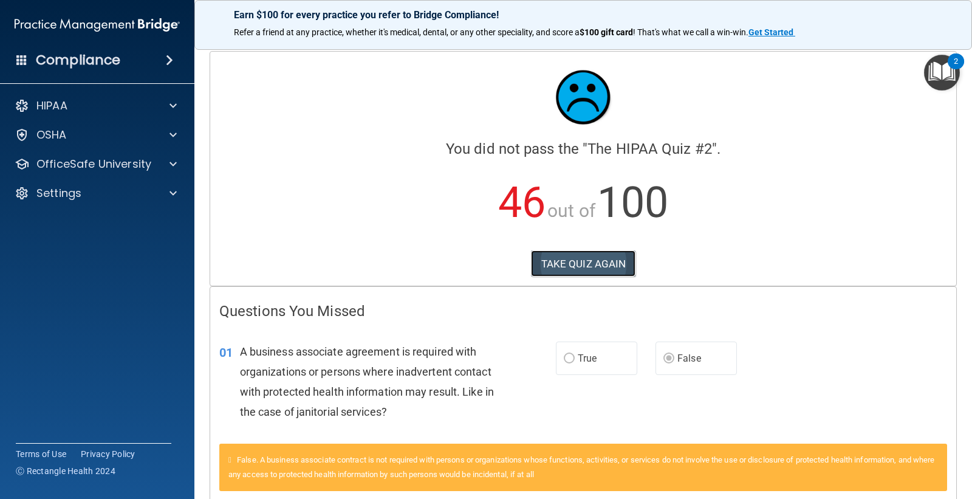
click at [548, 252] on button "TAKE QUIZ AGAIN" at bounding box center [583, 263] width 105 height 27
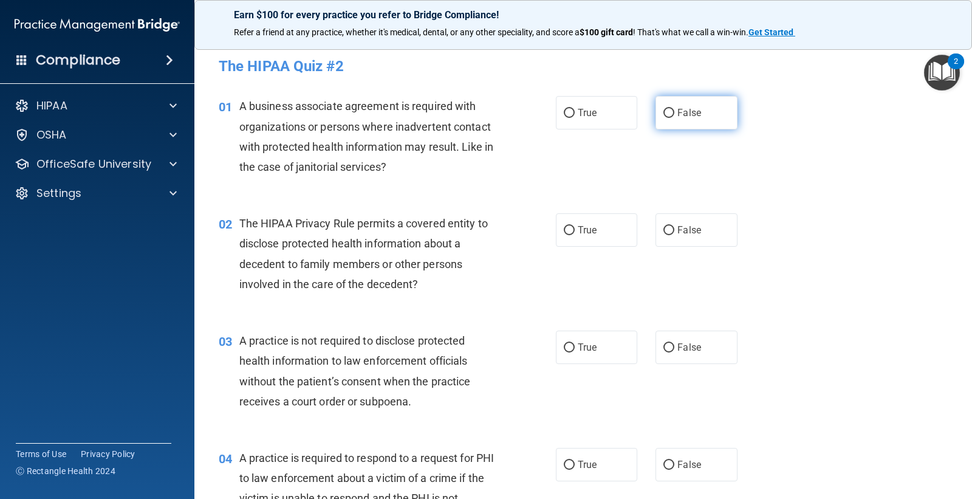
click at [665, 112] on input "False" at bounding box center [668, 113] width 11 height 9
radio input "true"
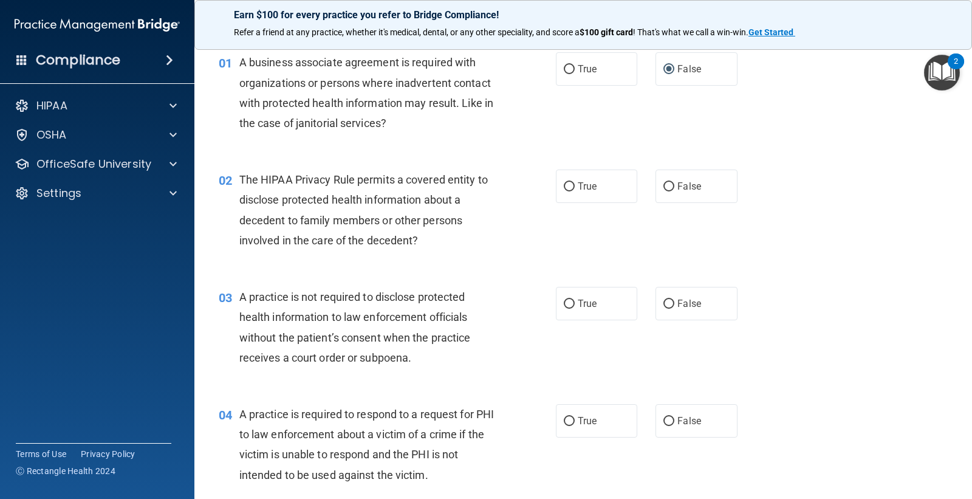
scroll to position [67, 0]
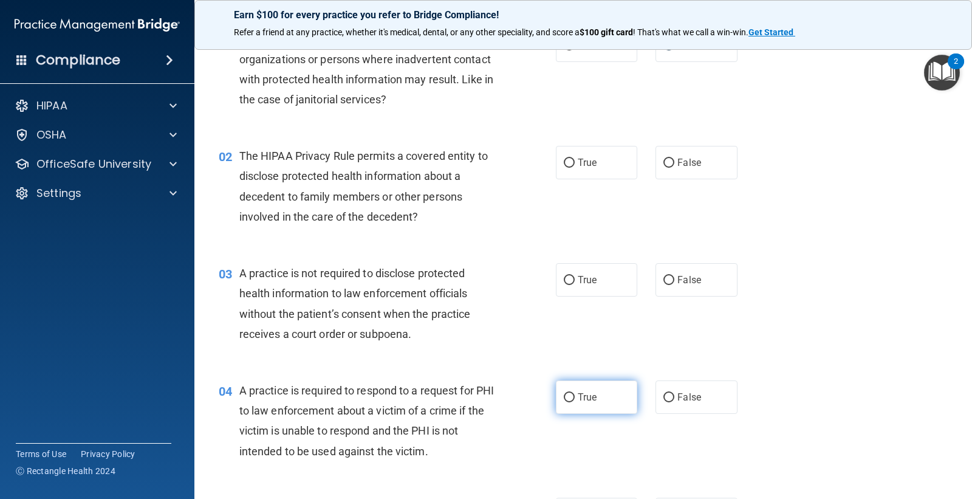
click at [567, 398] on input "True" at bounding box center [569, 397] width 11 height 9
radio input "true"
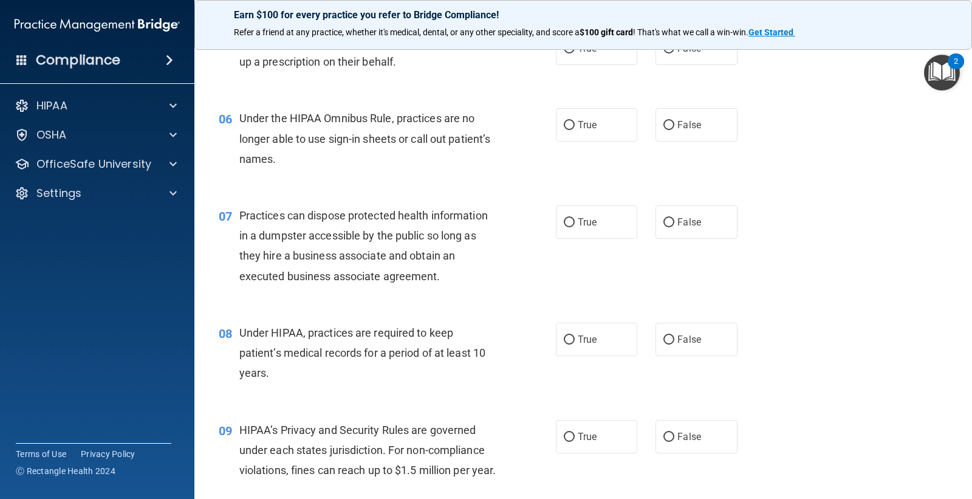
scroll to position [608, 0]
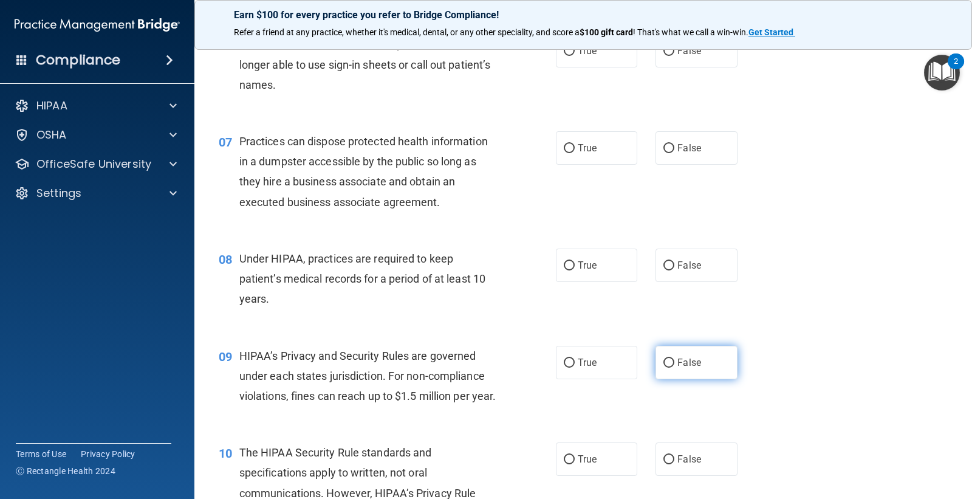
click at [663, 358] on input "False" at bounding box center [668, 362] width 11 height 9
radio input "true"
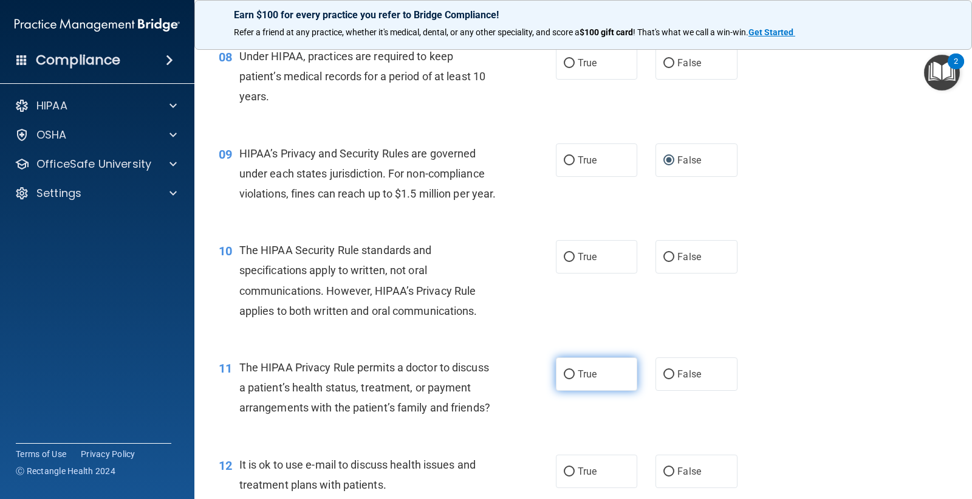
click at [564, 379] on input "True" at bounding box center [569, 374] width 11 height 9
radio input "true"
click at [566, 262] on input "True" at bounding box center [569, 257] width 11 height 9
radio input "true"
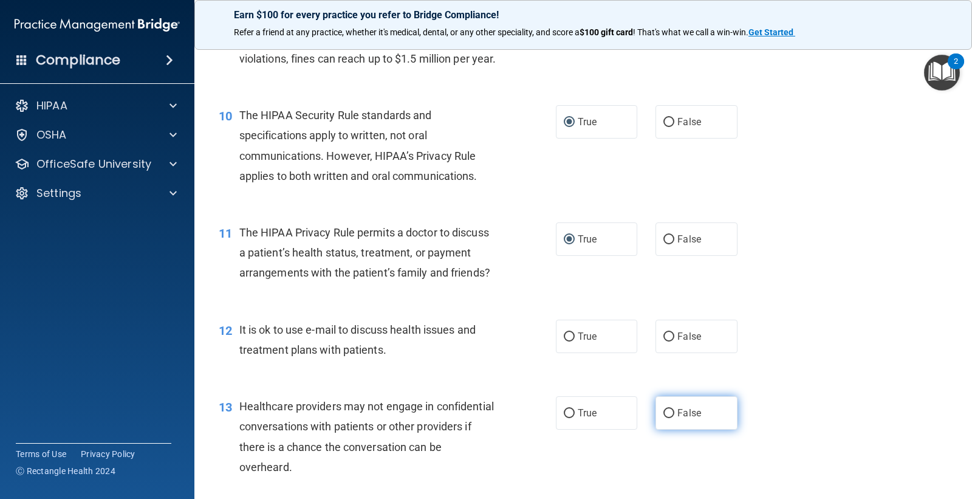
click at [663, 418] on input "False" at bounding box center [668, 413] width 11 height 9
radio input "true"
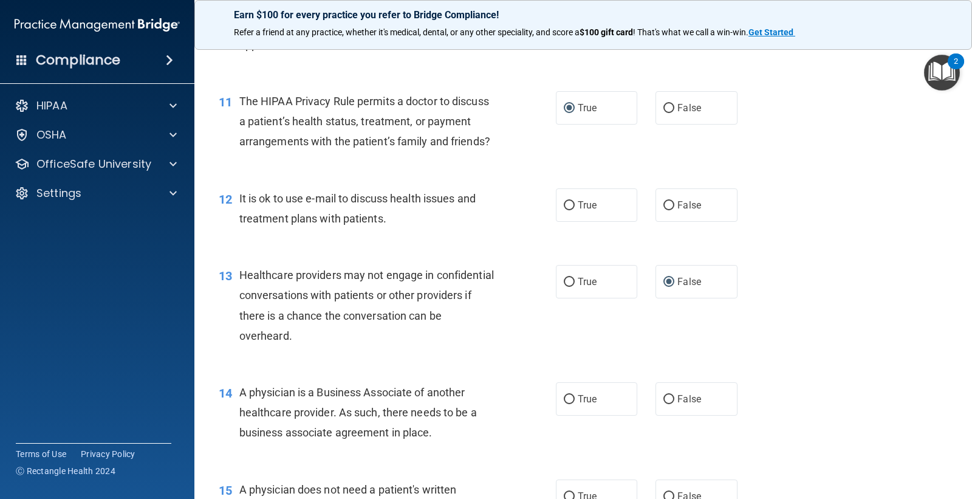
scroll to position [1080, 0]
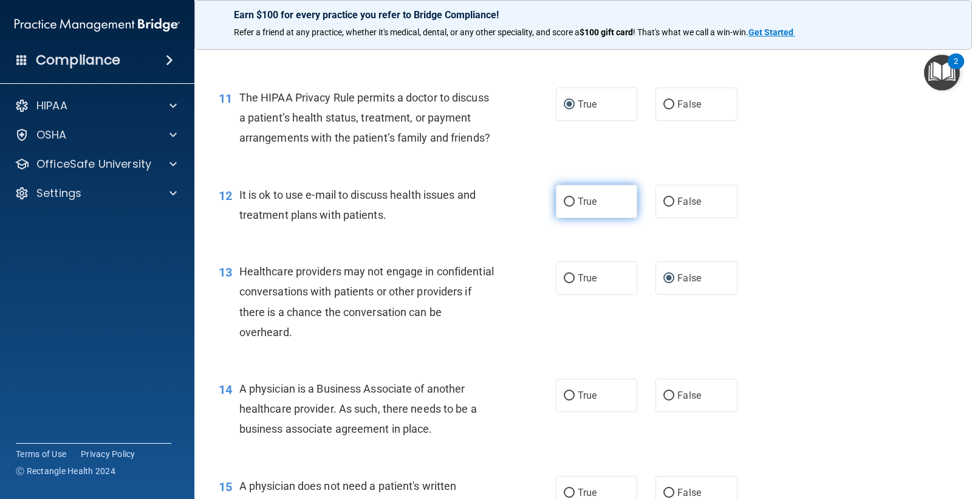
click at [566, 207] on input "True" at bounding box center [569, 201] width 11 height 9
radio input "true"
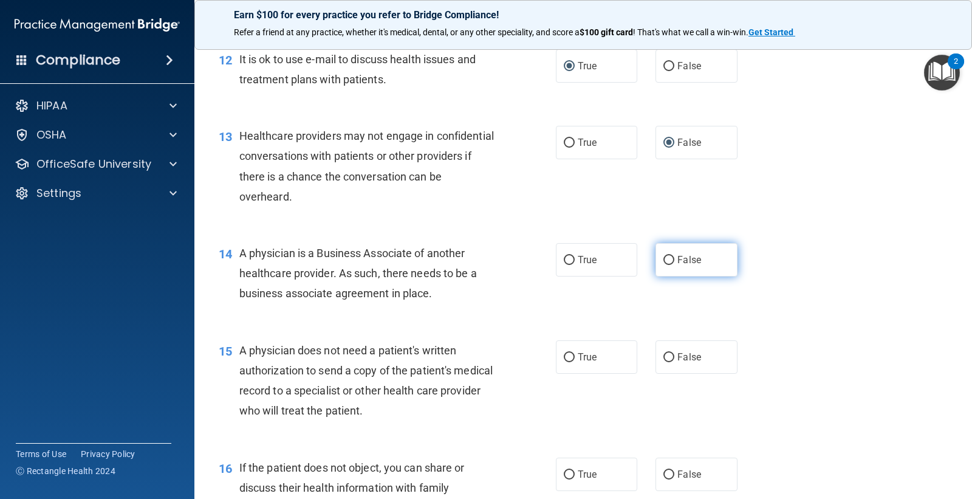
click at [669, 276] on label "False" at bounding box center [696, 259] width 81 height 33
click at [669, 265] on input "False" at bounding box center [668, 260] width 11 height 9
radio input "true"
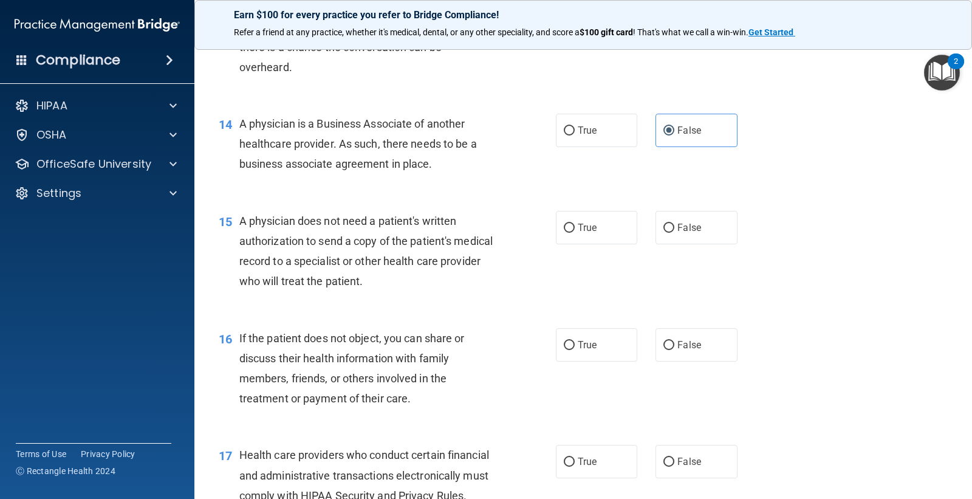
scroll to position [1350, 0]
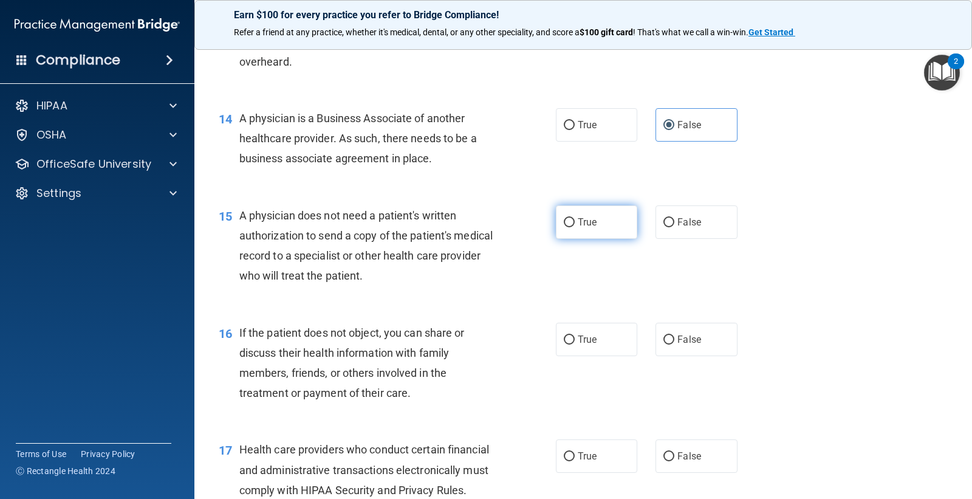
click at [569, 239] on label "True" at bounding box center [596, 221] width 81 height 33
click at [569, 227] on input "True" at bounding box center [569, 222] width 11 height 9
radio input "true"
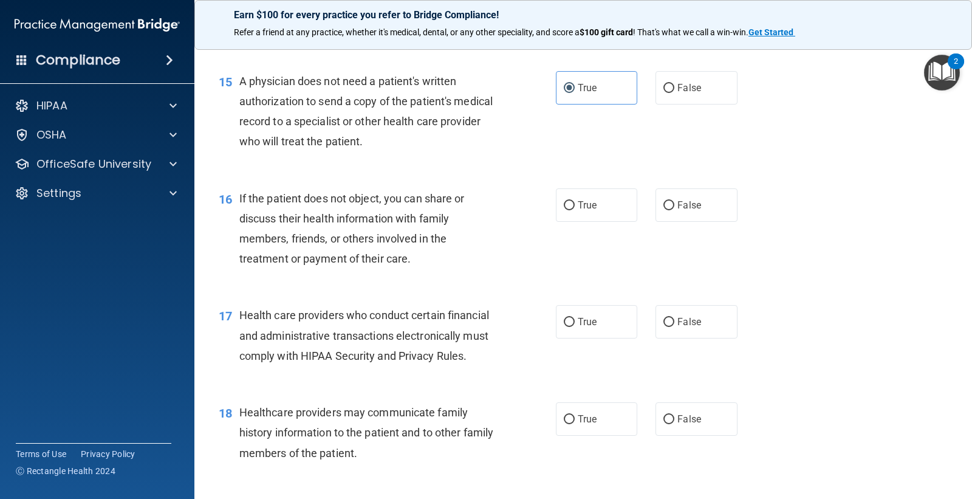
scroll to position [1485, 0]
click at [567, 336] on label "True" at bounding box center [596, 320] width 81 height 33
click at [567, 326] on input "True" at bounding box center [569, 321] width 11 height 9
radio input "true"
click at [567, 210] on input "True" at bounding box center [569, 205] width 11 height 9
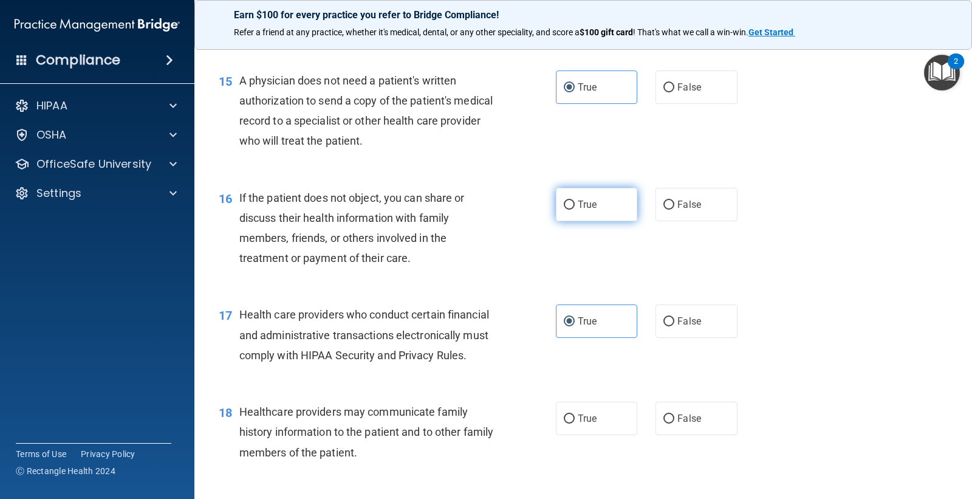
radio input "true"
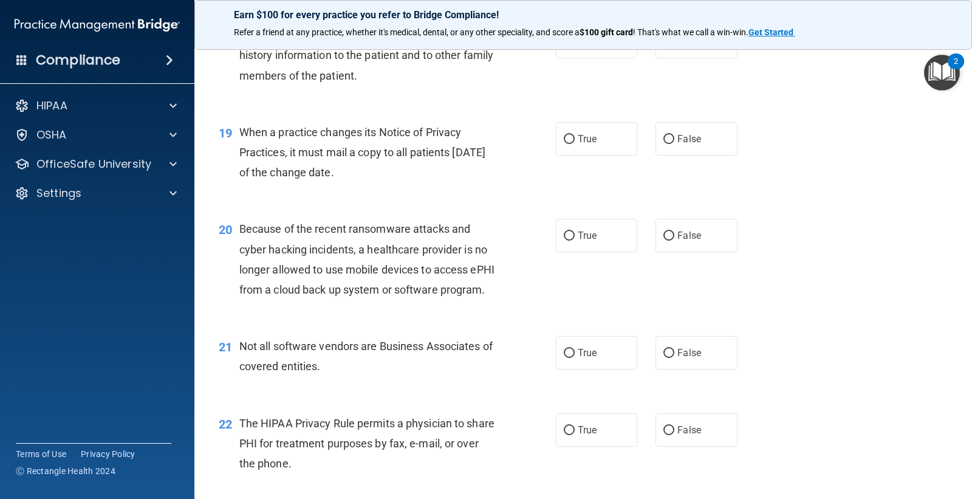
scroll to position [1890, 0]
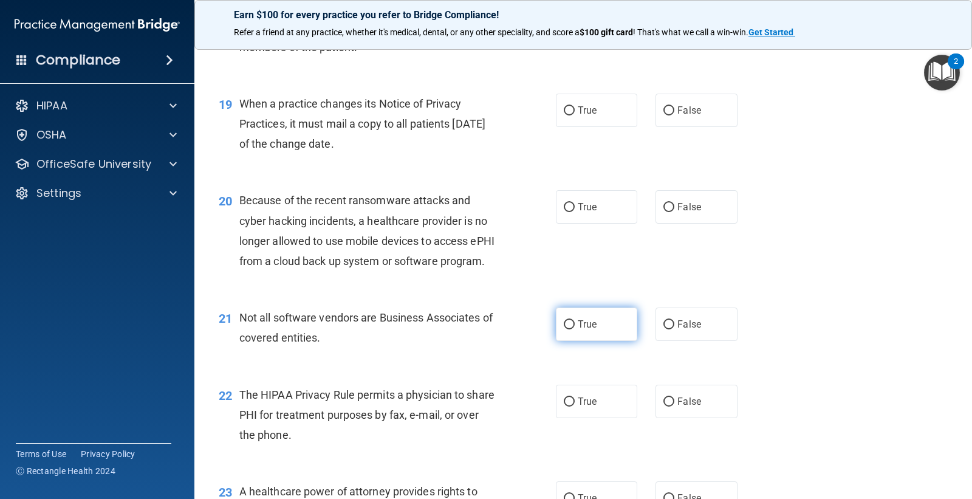
click at [578, 330] on span "True" at bounding box center [587, 324] width 19 height 12
click at [573, 329] on input "True" at bounding box center [569, 324] width 11 height 9
radio input "true"
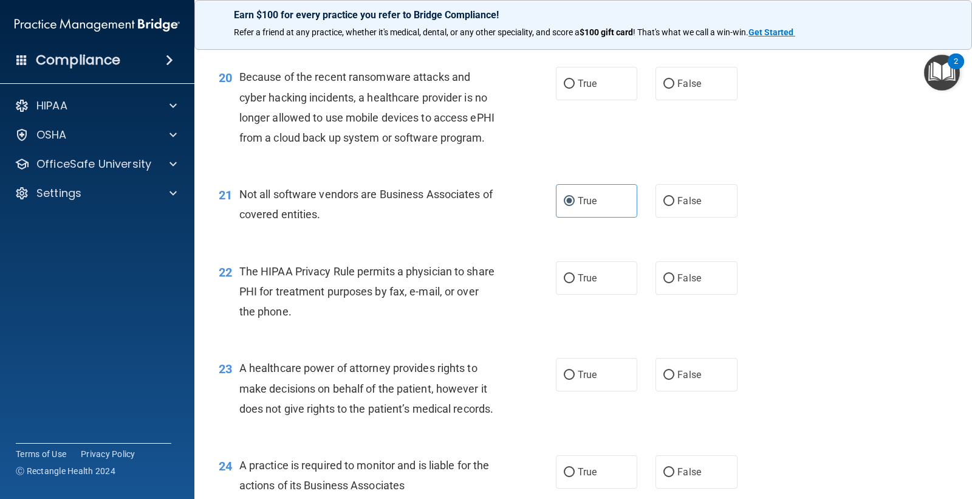
scroll to position [2025, 0]
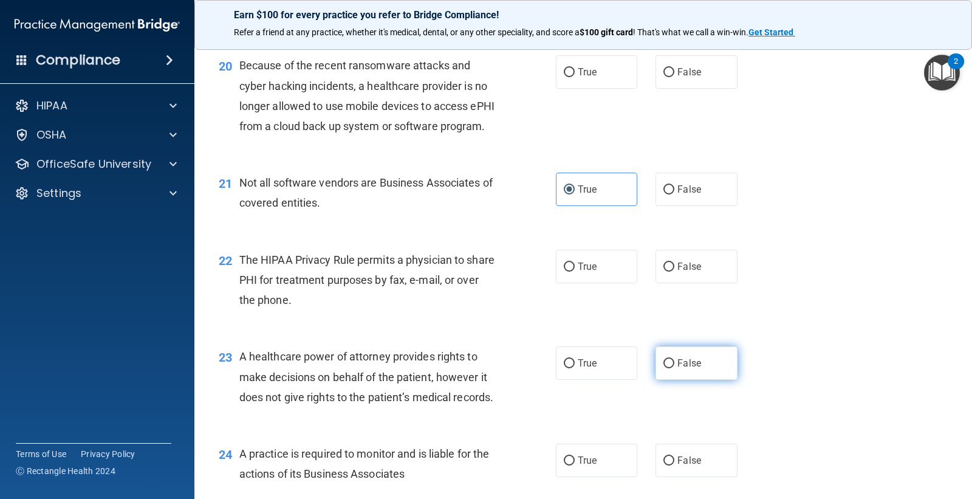
click at [663, 368] on input "False" at bounding box center [668, 363] width 11 height 9
radio input "true"
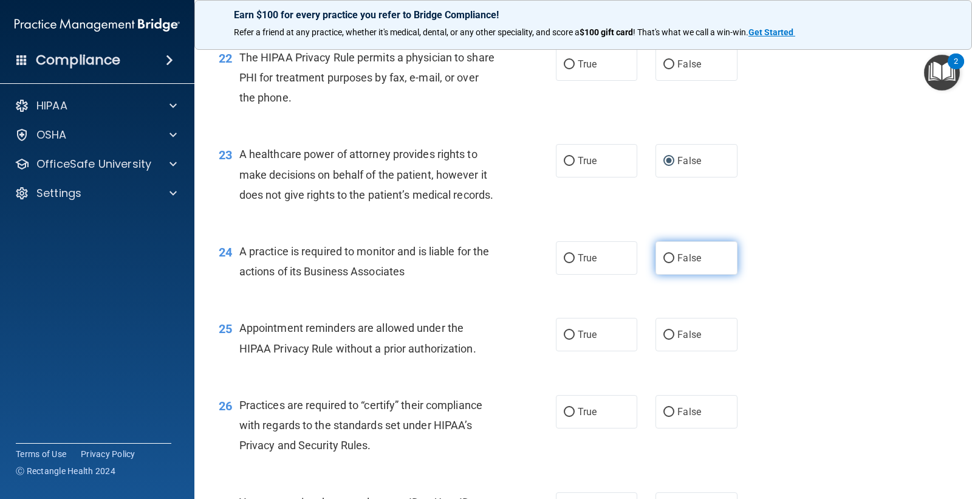
click at [666, 263] on input "False" at bounding box center [668, 258] width 11 height 9
radio input "true"
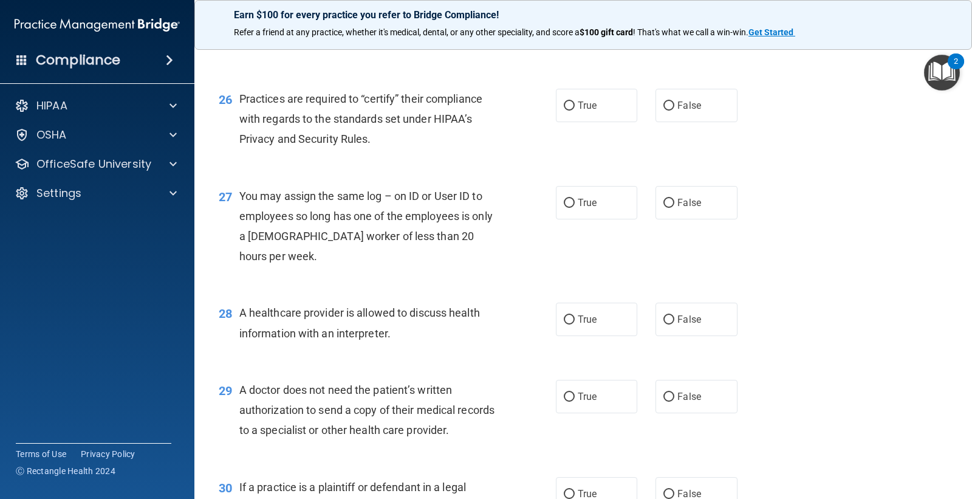
scroll to position [2565, 0]
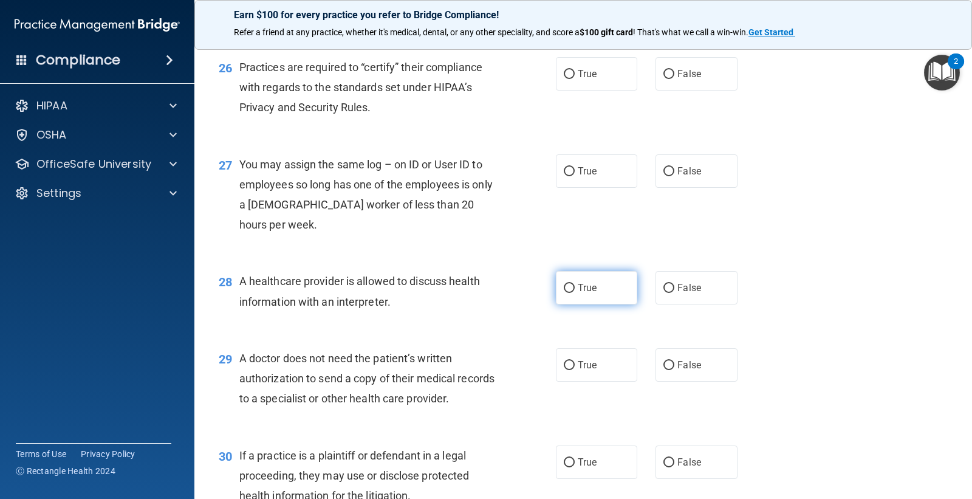
click at [566, 293] on input "True" at bounding box center [569, 288] width 11 height 9
radio input "true"
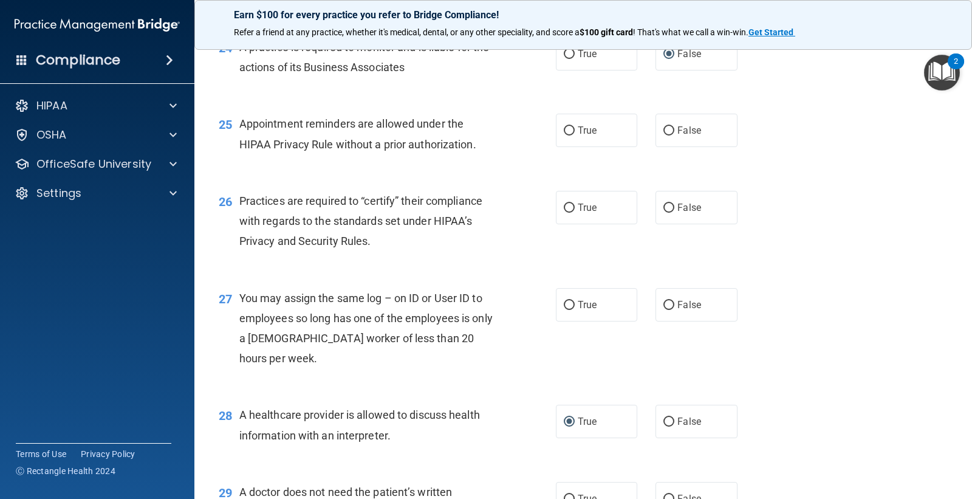
scroll to position [2430, 0]
click at [569, 137] on input "True" at bounding box center [569, 132] width 11 height 9
radio input "true"
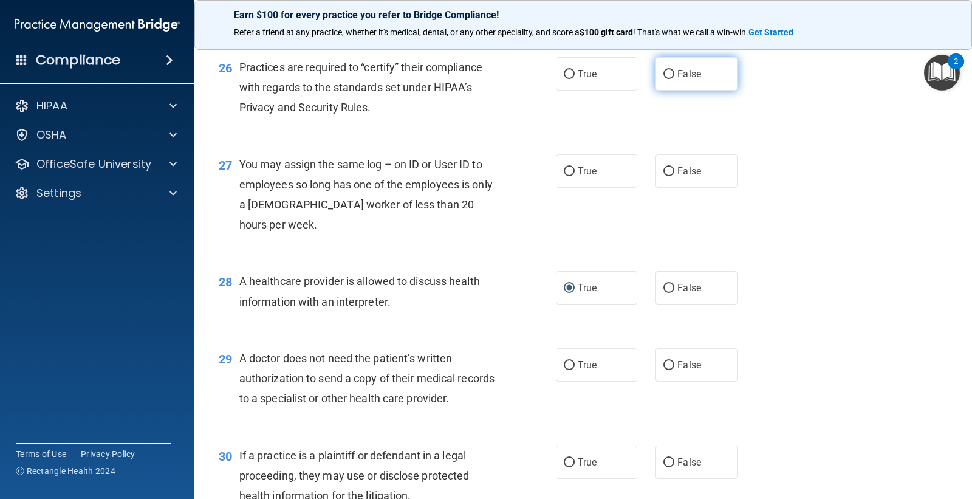
click at [665, 79] on input "False" at bounding box center [668, 74] width 11 height 9
radio input "true"
click at [564, 370] on input "True" at bounding box center [569, 365] width 11 height 9
radio input "true"
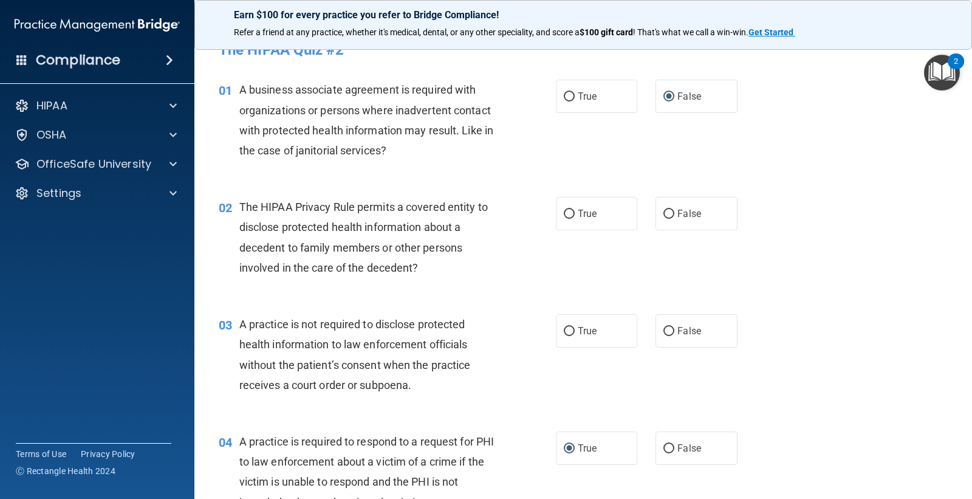
scroll to position [0, 0]
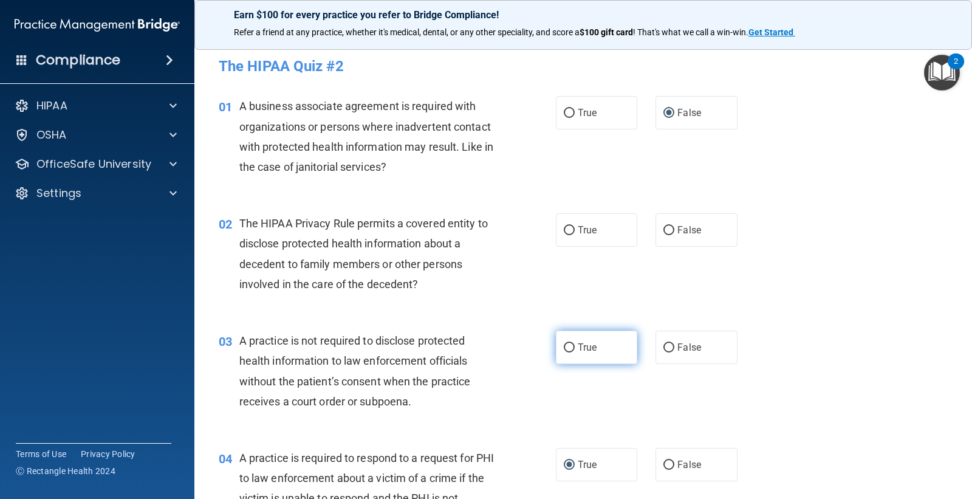
click at [566, 348] on input "True" at bounding box center [569, 347] width 11 height 9
radio input "true"
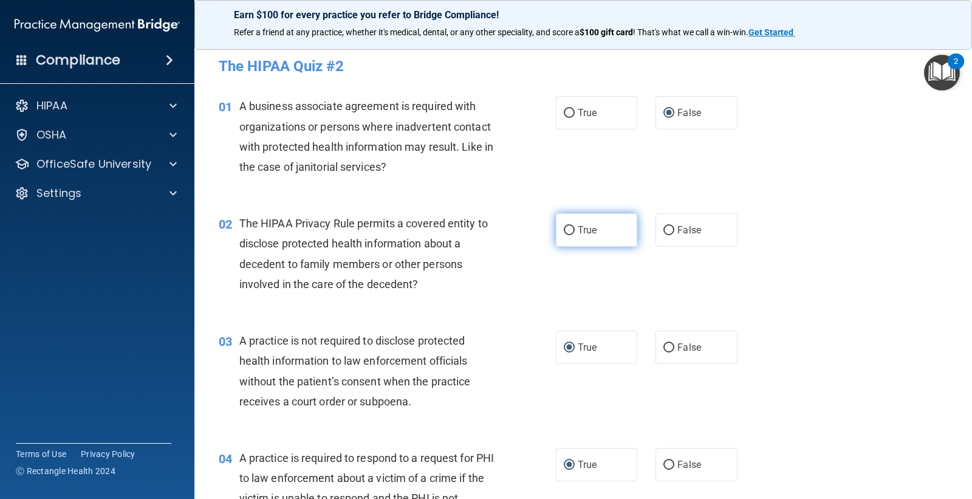
click at [566, 230] on input "True" at bounding box center [569, 230] width 11 height 9
radio input "true"
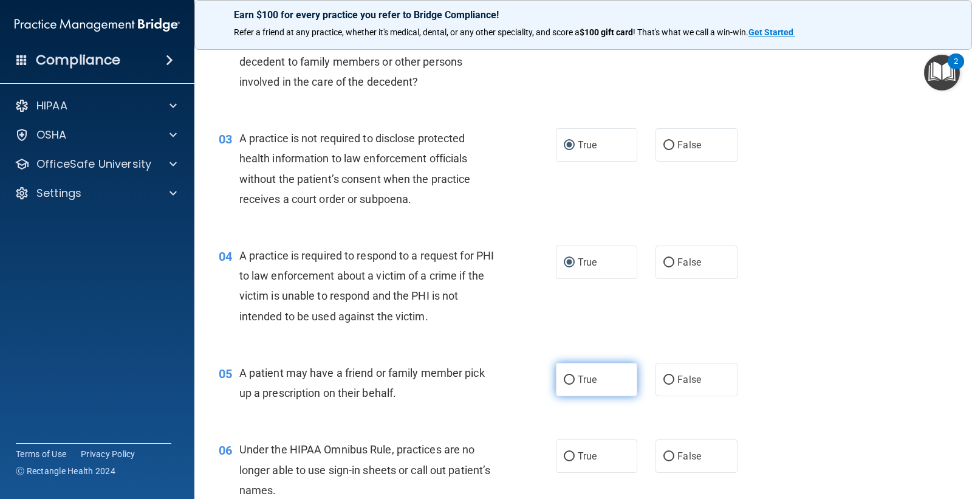
click at [570, 377] on label "True" at bounding box center [596, 379] width 81 height 33
click at [570, 377] on input "True" at bounding box center [569, 379] width 11 height 9
radio input "true"
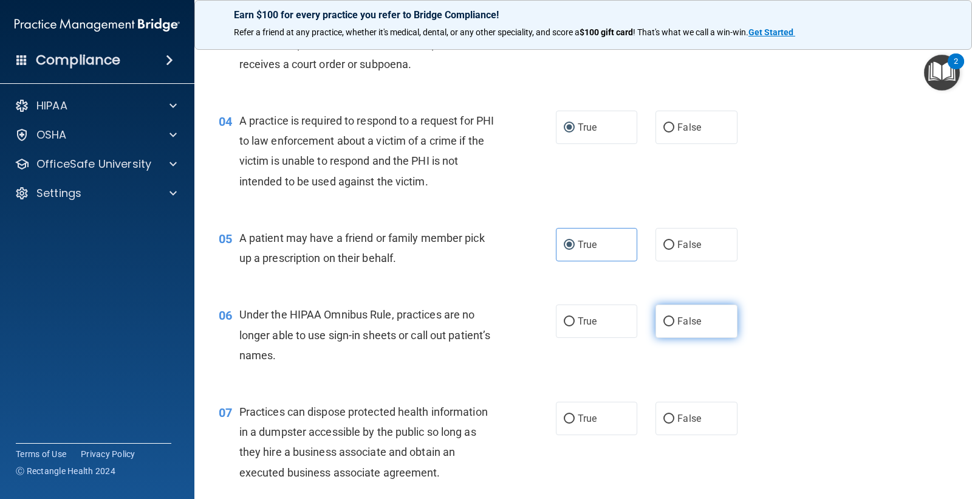
click at [656, 320] on label "False" at bounding box center [696, 320] width 81 height 33
click at [663, 320] on input "False" at bounding box center [668, 321] width 11 height 9
radio input "true"
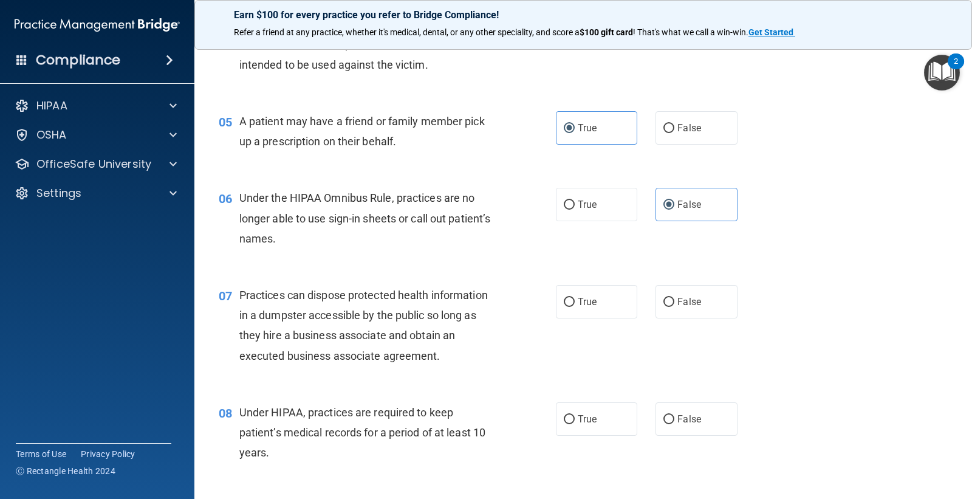
scroll to position [472, 0]
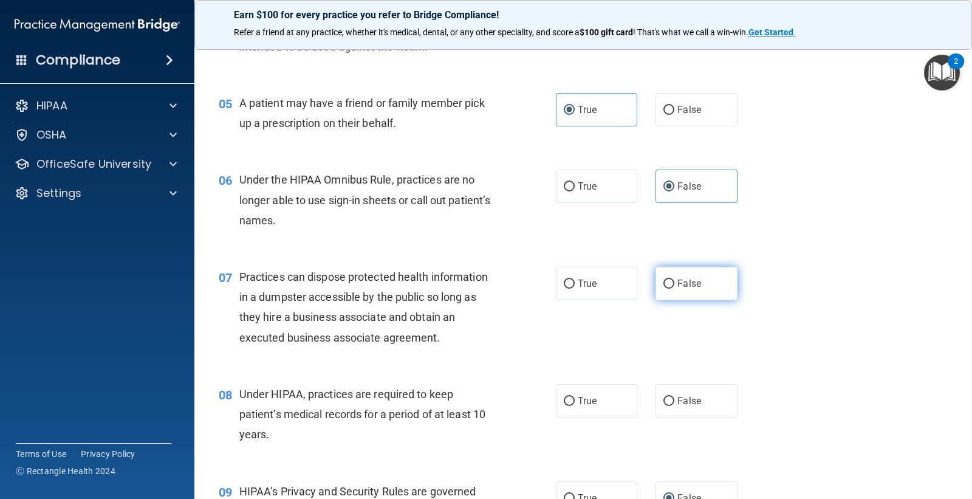
click at [665, 284] on input "False" at bounding box center [668, 283] width 11 height 9
radio input "true"
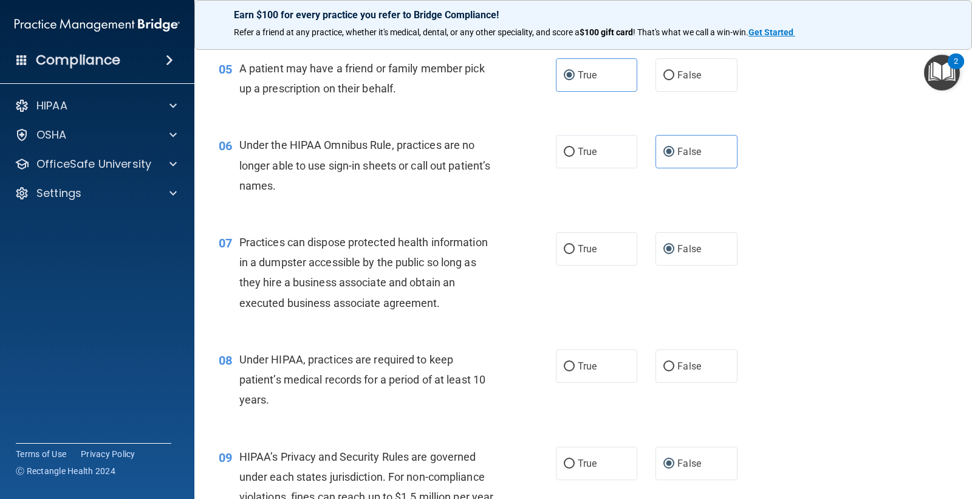
scroll to position [540, 0]
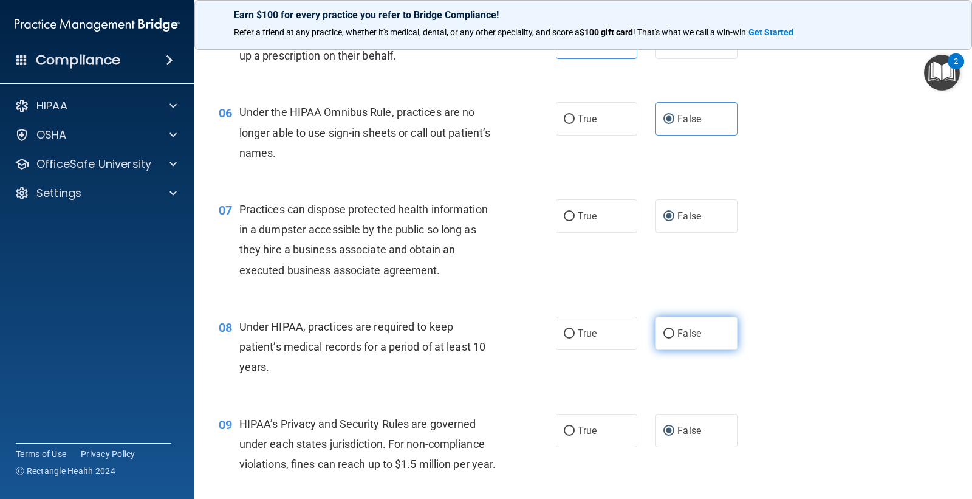
click at [667, 335] on input "False" at bounding box center [668, 333] width 11 height 9
radio input "true"
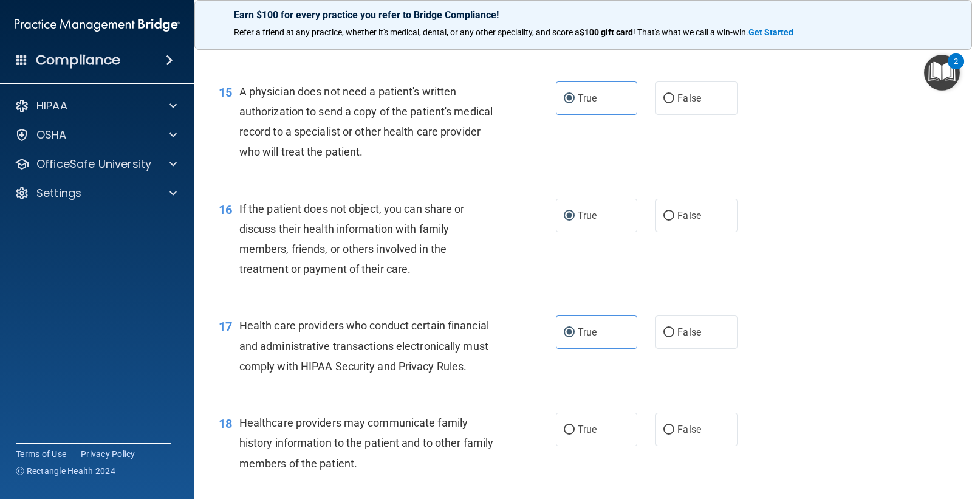
scroll to position [1552, 0]
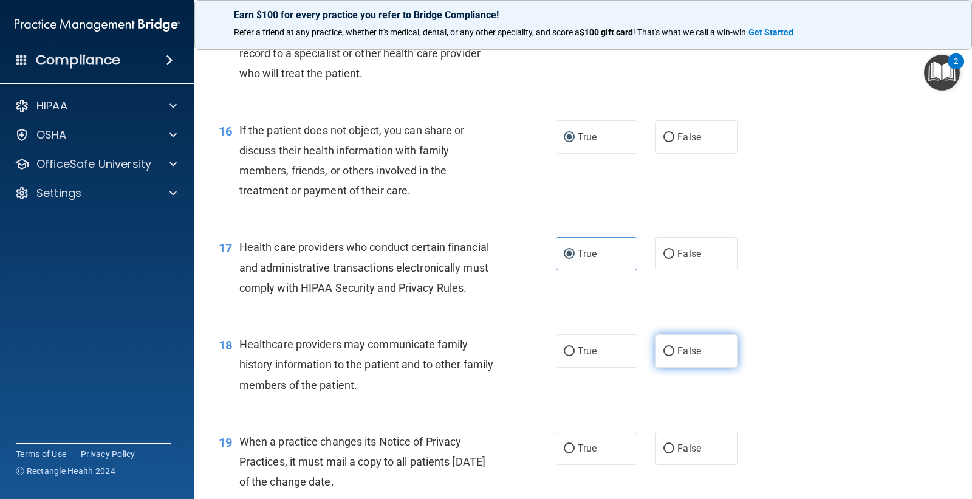
click at [665, 368] on label "False" at bounding box center [696, 350] width 81 height 33
click at [665, 356] on input "False" at bounding box center [668, 351] width 11 height 9
radio input "true"
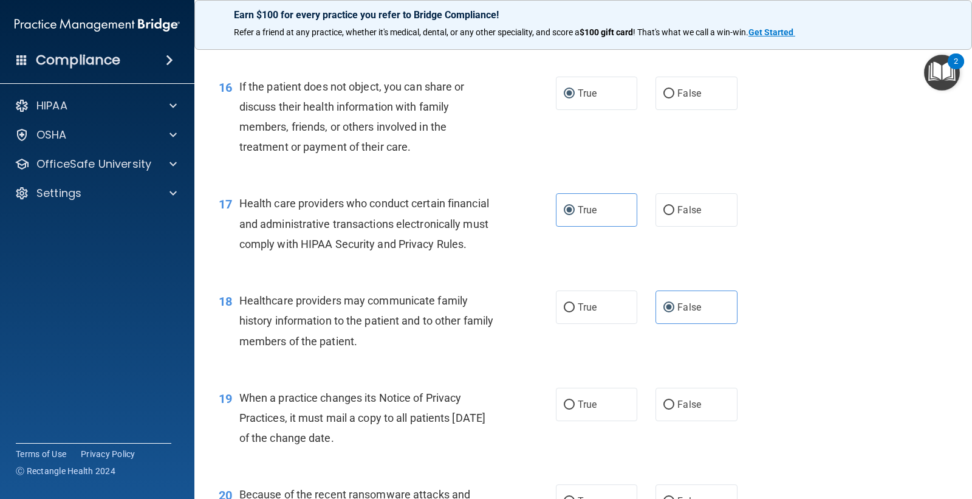
scroll to position [1620, 0]
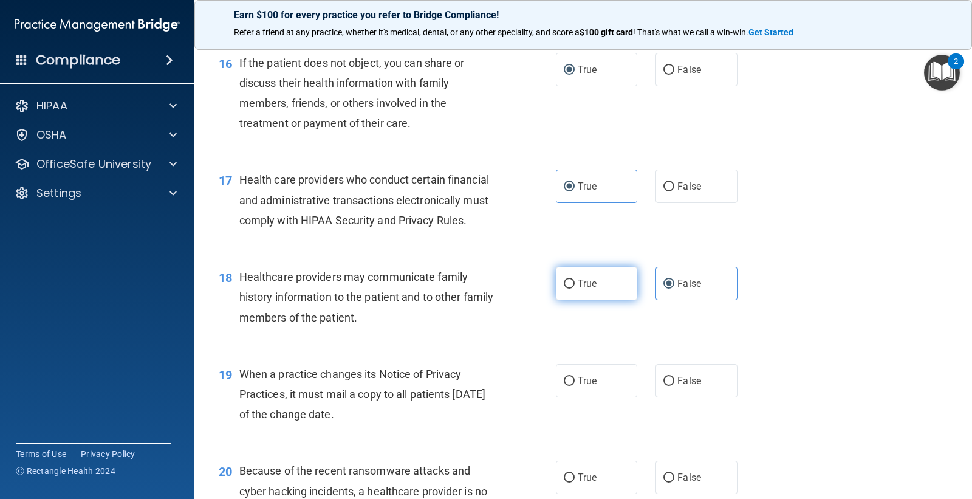
click at [567, 289] on input "True" at bounding box center [569, 283] width 11 height 9
radio input "true"
radio input "false"
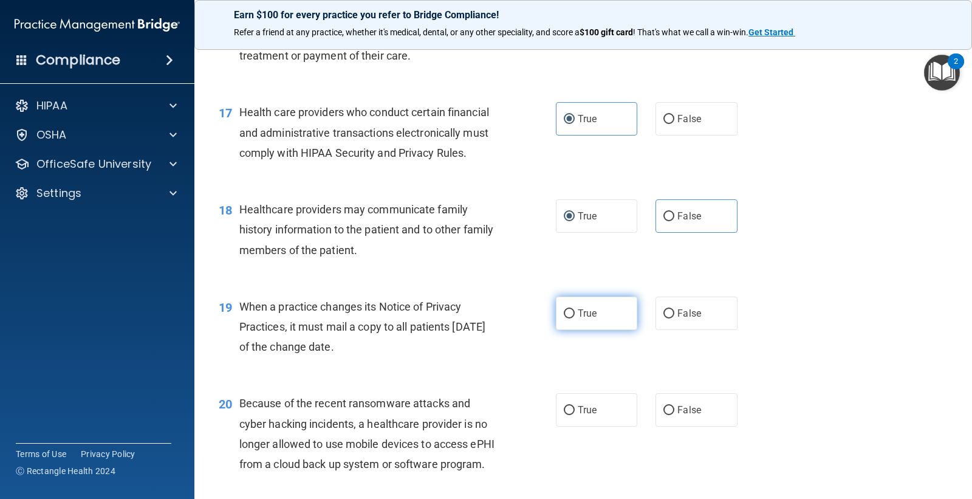
click at [568, 318] on input "True" at bounding box center [569, 313] width 11 height 9
radio input "true"
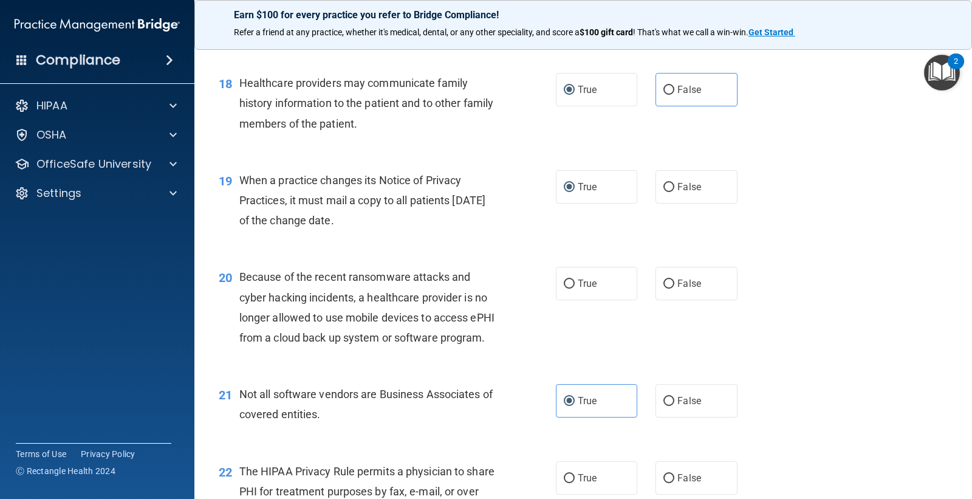
scroll to position [1823, 0]
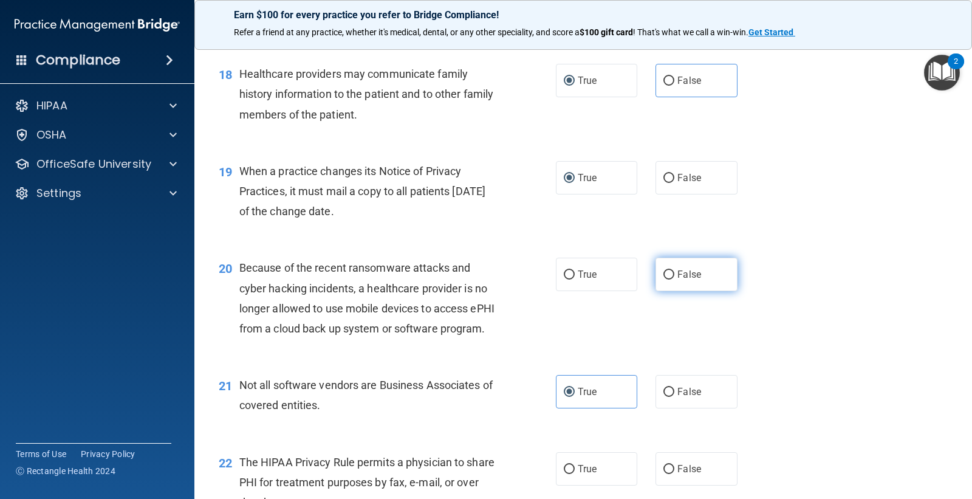
click at [670, 291] on label "False" at bounding box center [696, 274] width 81 height 33
click at [670, 279] on input "False" at bounding box center [668, 274] width 11 height 9
radio input "true"
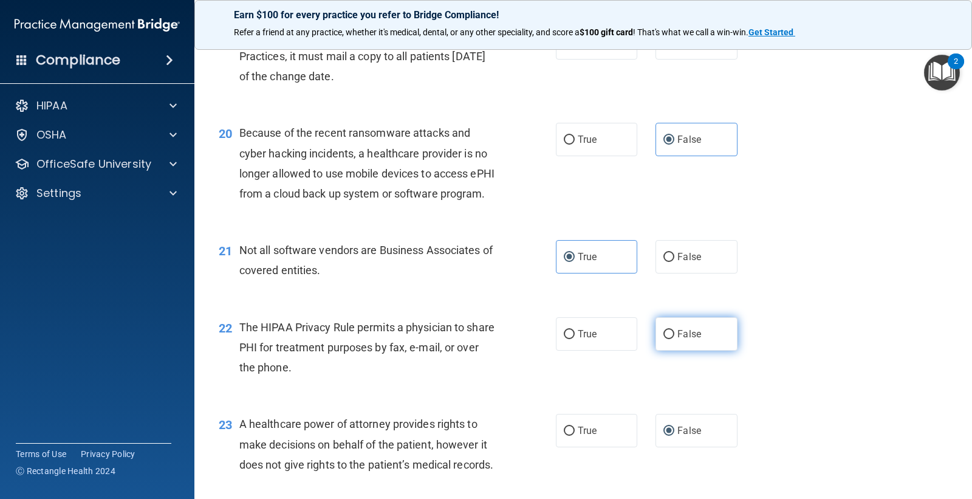
click at [677, 340] on span "False" at bounding box center [689, 334] width 24 height 12
click at [674, 339] on input "False" at bounding box center [668, 334] width 11 height 9
radio input "true"
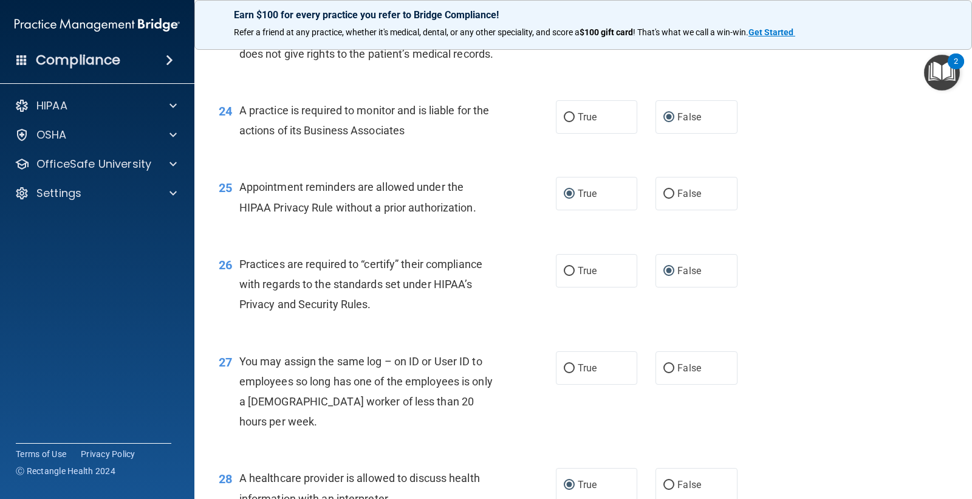
scroll to position [2430, 0]
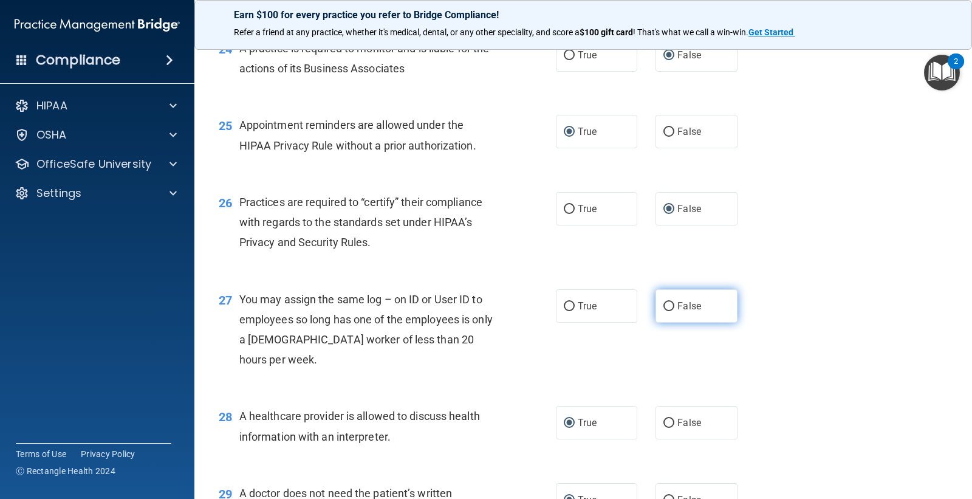
click at [663, 311] on input "False" at bounding box center [668, 306] width 11 height 9
radio input "true"
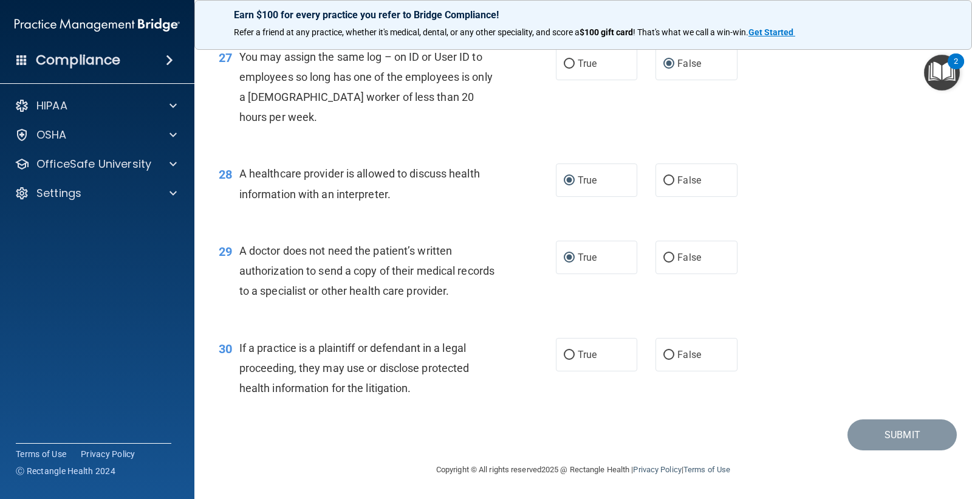
scroll to position [2700, 0]
drag, startPoint x: 649, startPoint y: 387, endPoint x: 656, endPoint y: 386, distance: 7.3
click at [656, 371] on label "False" at bounding box center [696, 354] width 81 height 33
click at [663, 360] on input "False" at bounding box center [668, 355] width 11 height 9
radio input "true"
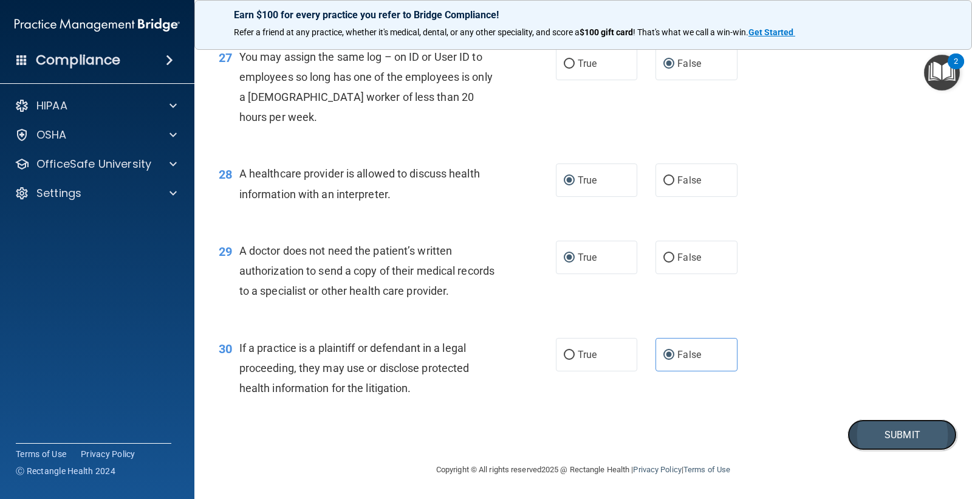
click at [875, 450] on button "Submit" at bounding box center [902, 434] width 109 height 31
click at [862, 450] on button "Submit" at bounding box center [902, 434] width 109 height 31
click at [891, 450] on button "Submit" at bounding box center [902, 434] width 109 height 31
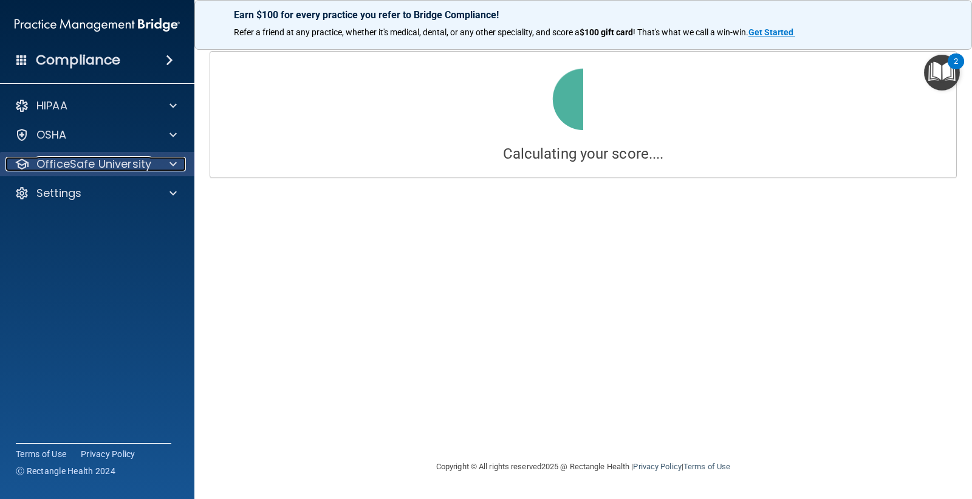
click at [149, 161] on p "OfficeSafe University" at bounding box center [93, 164] width 115 height 15
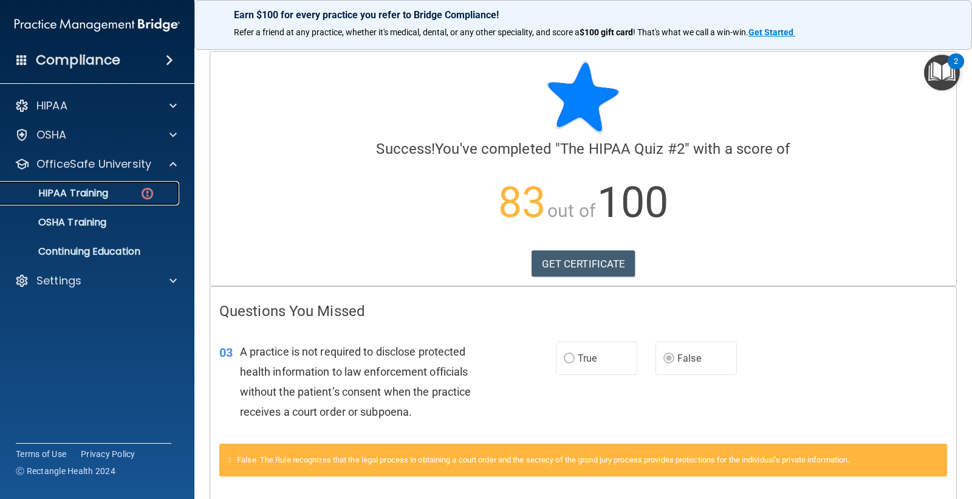
click at [77, 192] on p "HIPAA Training" at bounding box center [58, 193] width 100 height 12
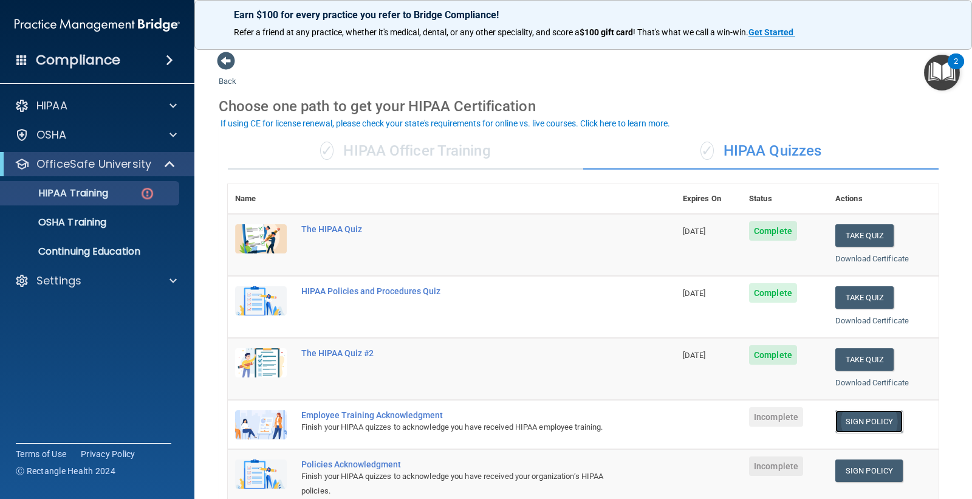
click at [849, 422] on link "Sign Policy" at bounding box center [868, 421] width 67 height 22
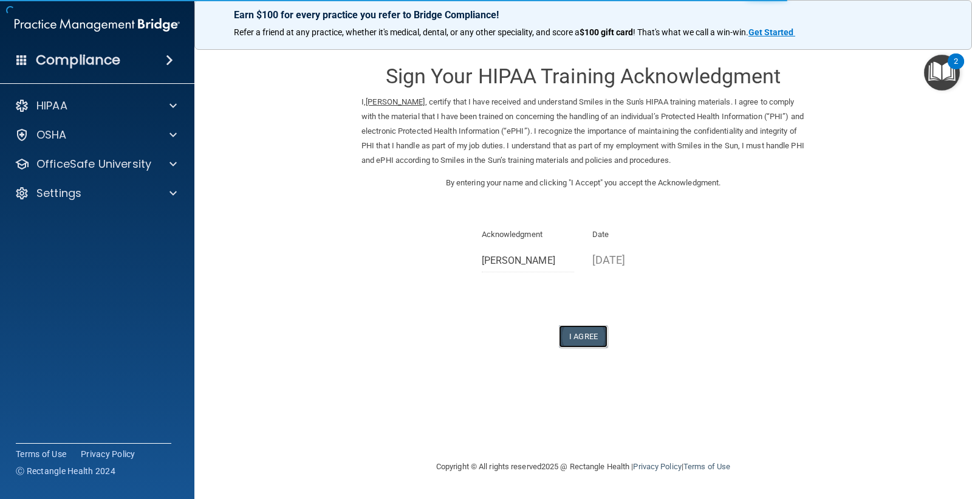
click at [587, 335] on button "I Agree" at bounding box center [583, 336] width 49 height 22
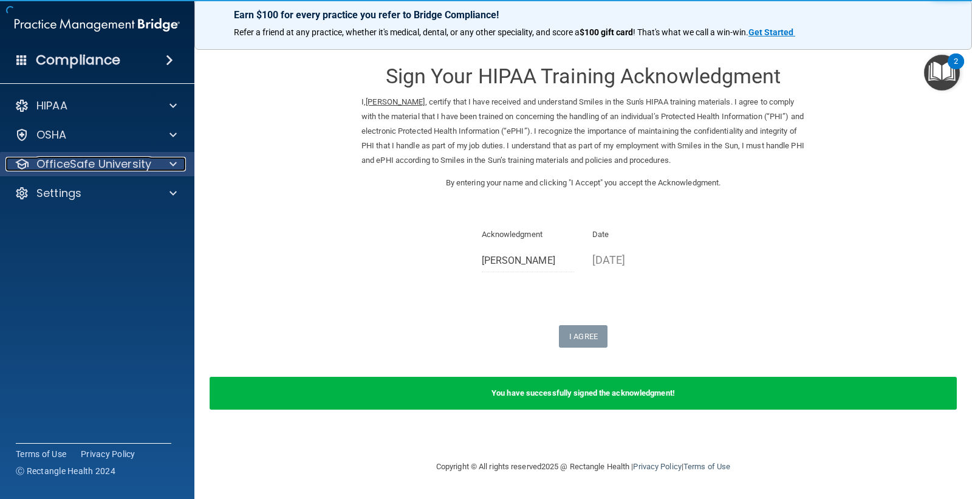
click at [67, 163] on p "OfficeSafe University" at bounding box center [93, 164] width 115 height 15
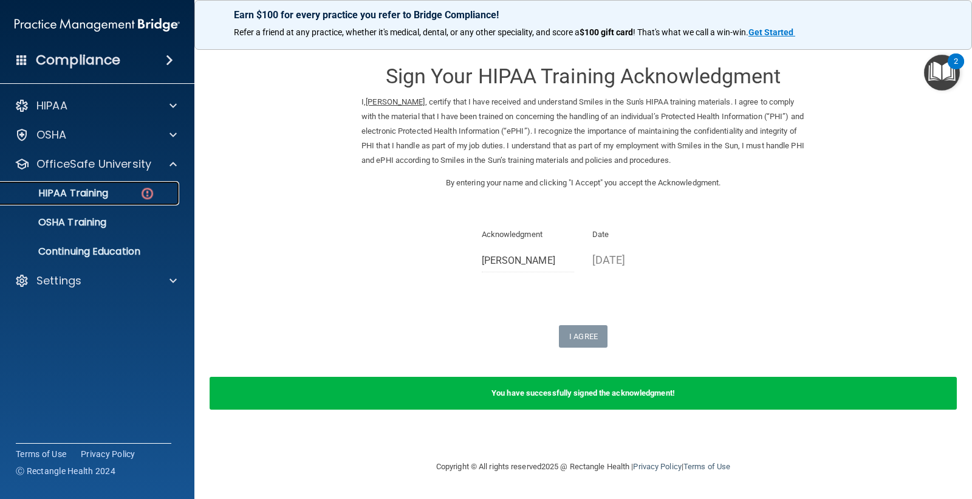
click at [67, 193] on p "HIPAA Training" at bounding box center [58, 193] width 100 height 12
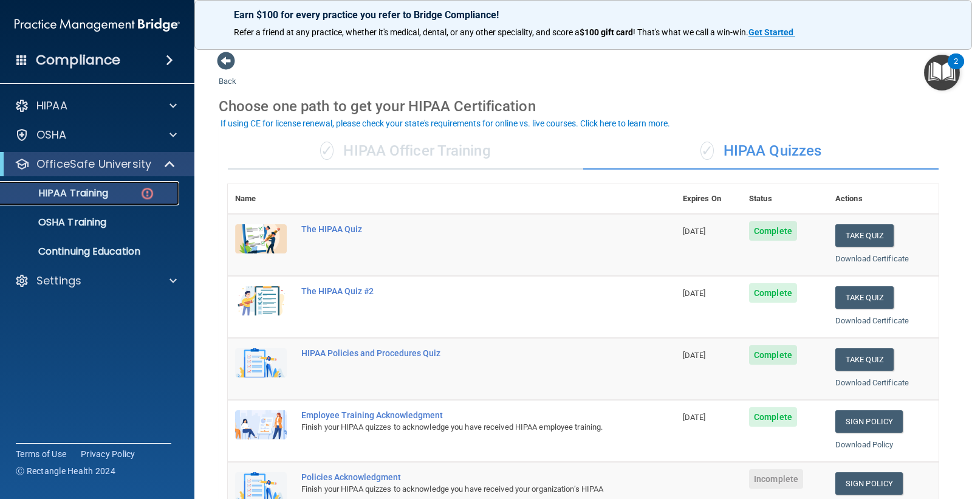
scroll to position [67, 0]
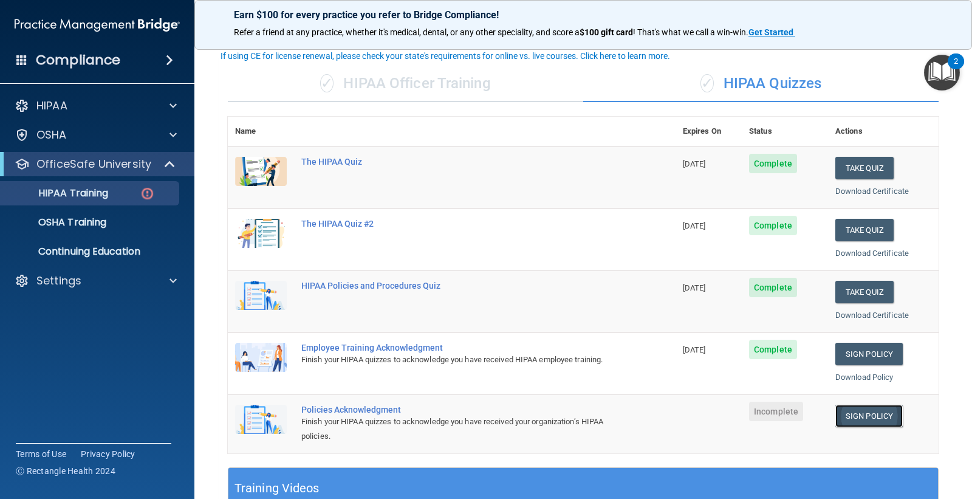
click at [847, 411] on link "Sign Policy" at bounding box center [868, 416] width 67 height 22
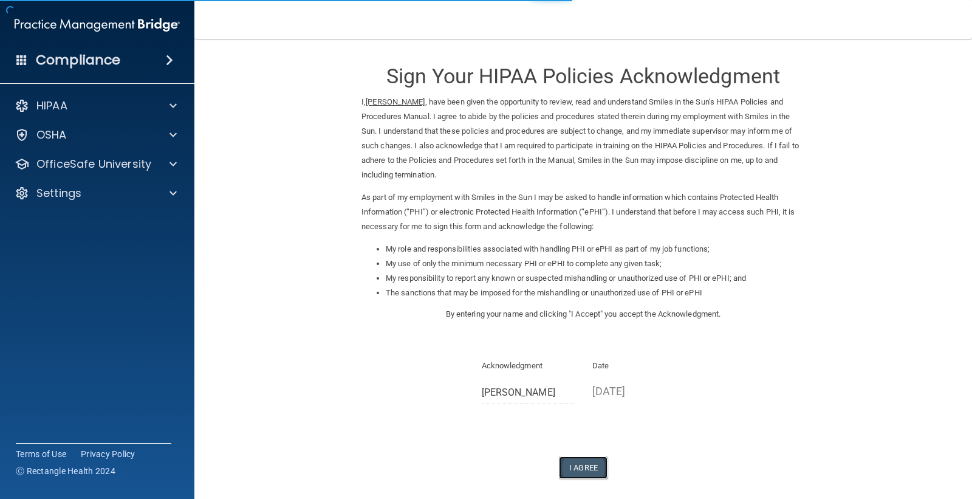
click at [579, 466] on button "I Agree" at bounding box center [583, 467] width 49 height 22
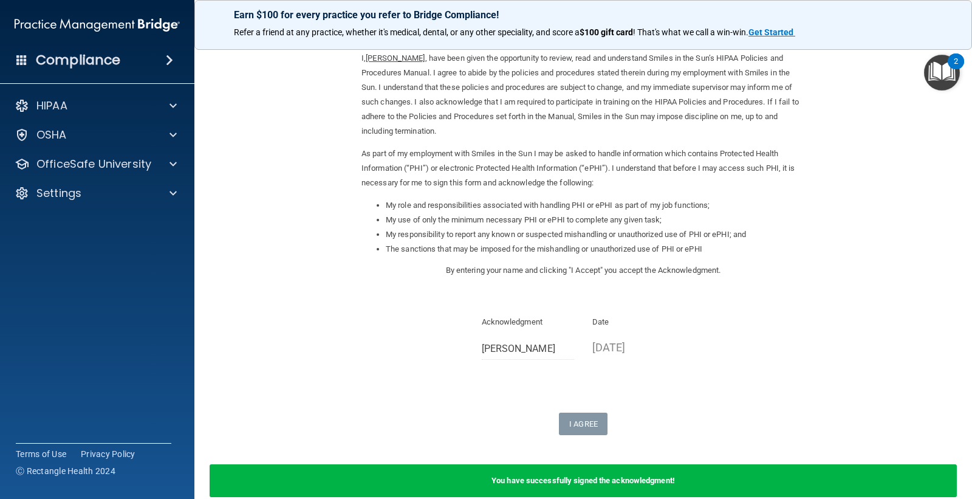
scroll to position [67, 0]
